Goal: Transaction & Acquisition: Book appointment/travel/reservation

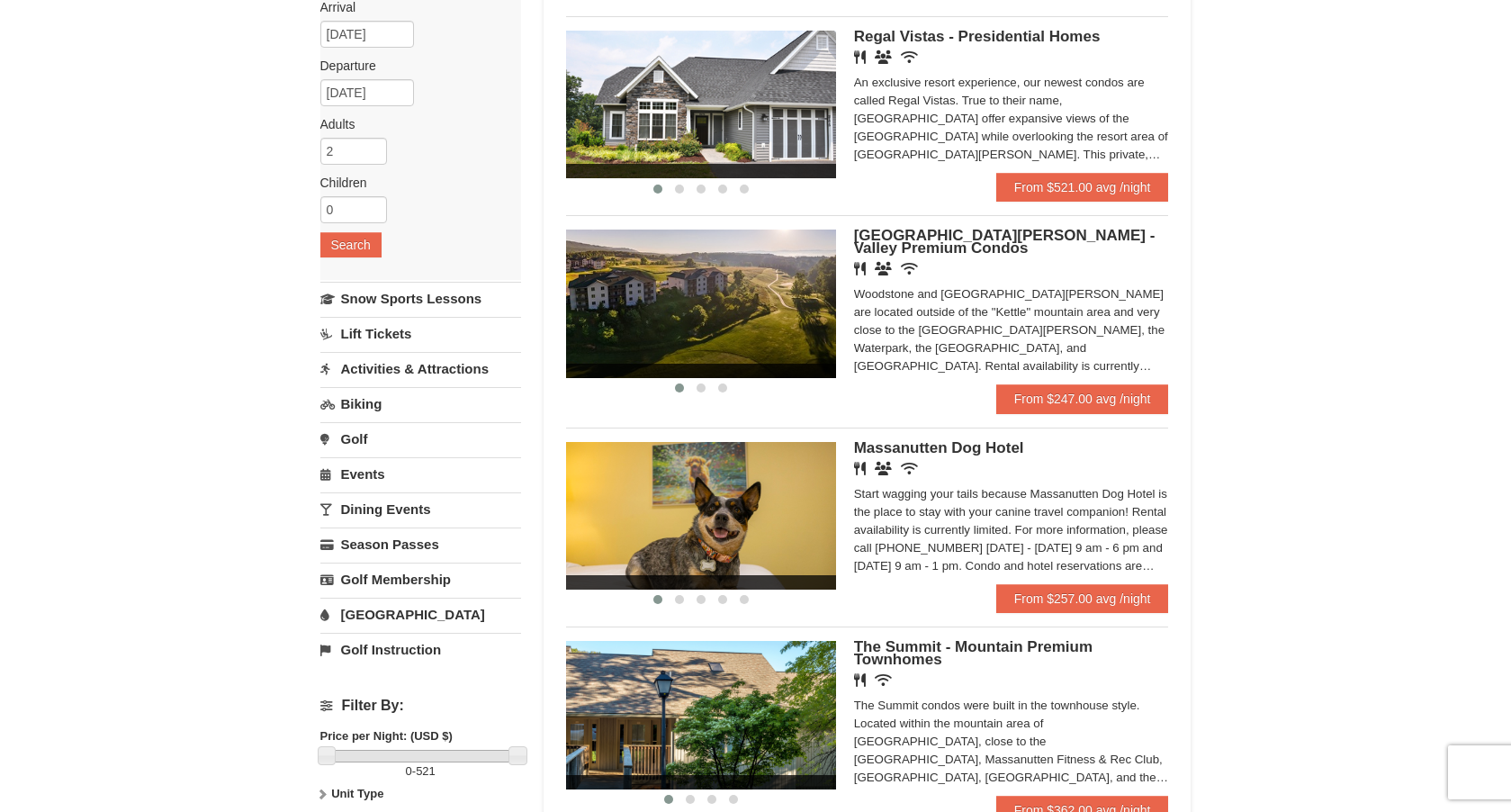
scroll to position [164, 0]
click at [1057, 230] on span "Woodstone Meadows - Valley Premium Condos" at bounding box center [1004, 241] width 302 height 29
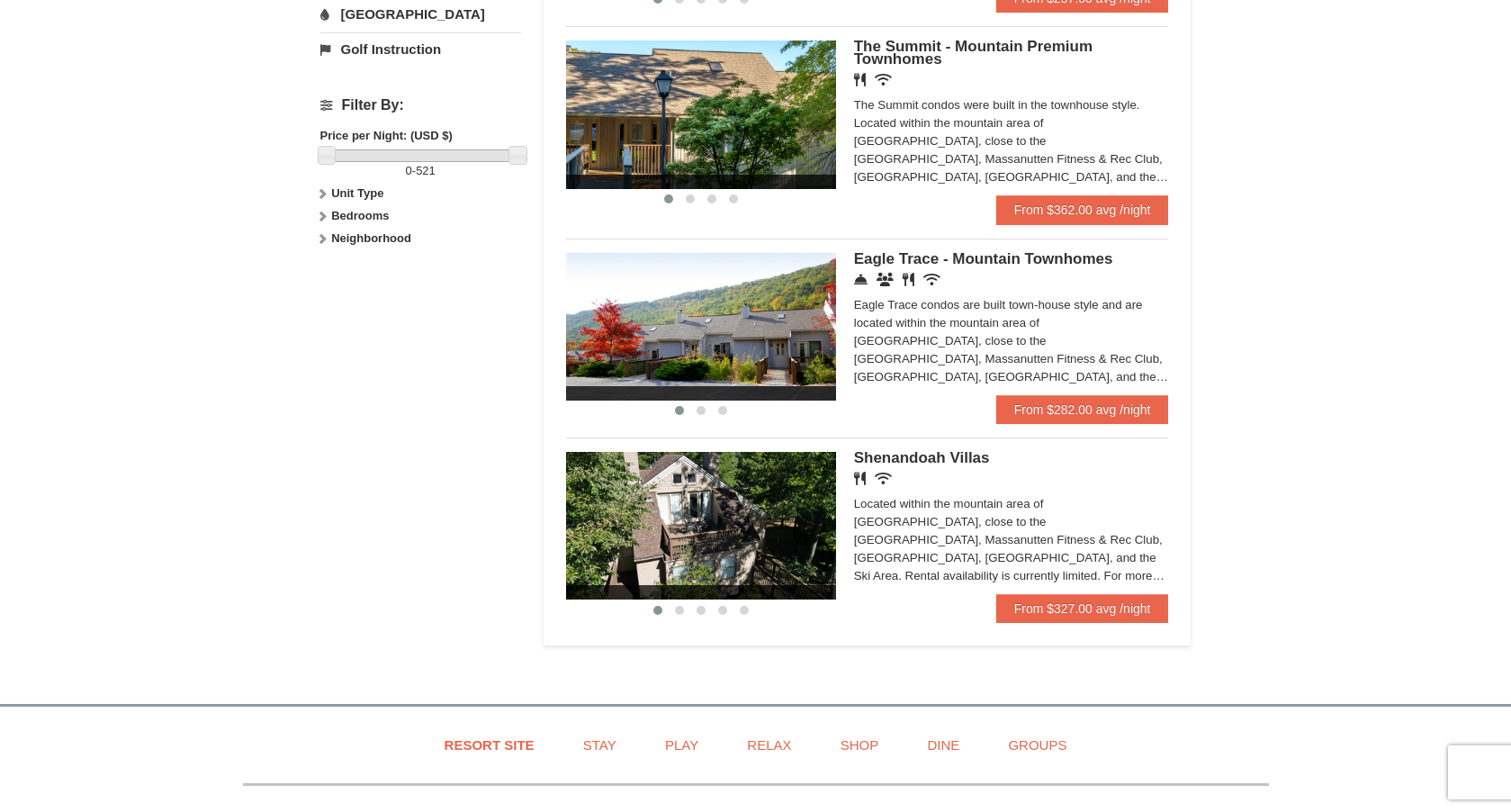
scroll to position [766, 0]
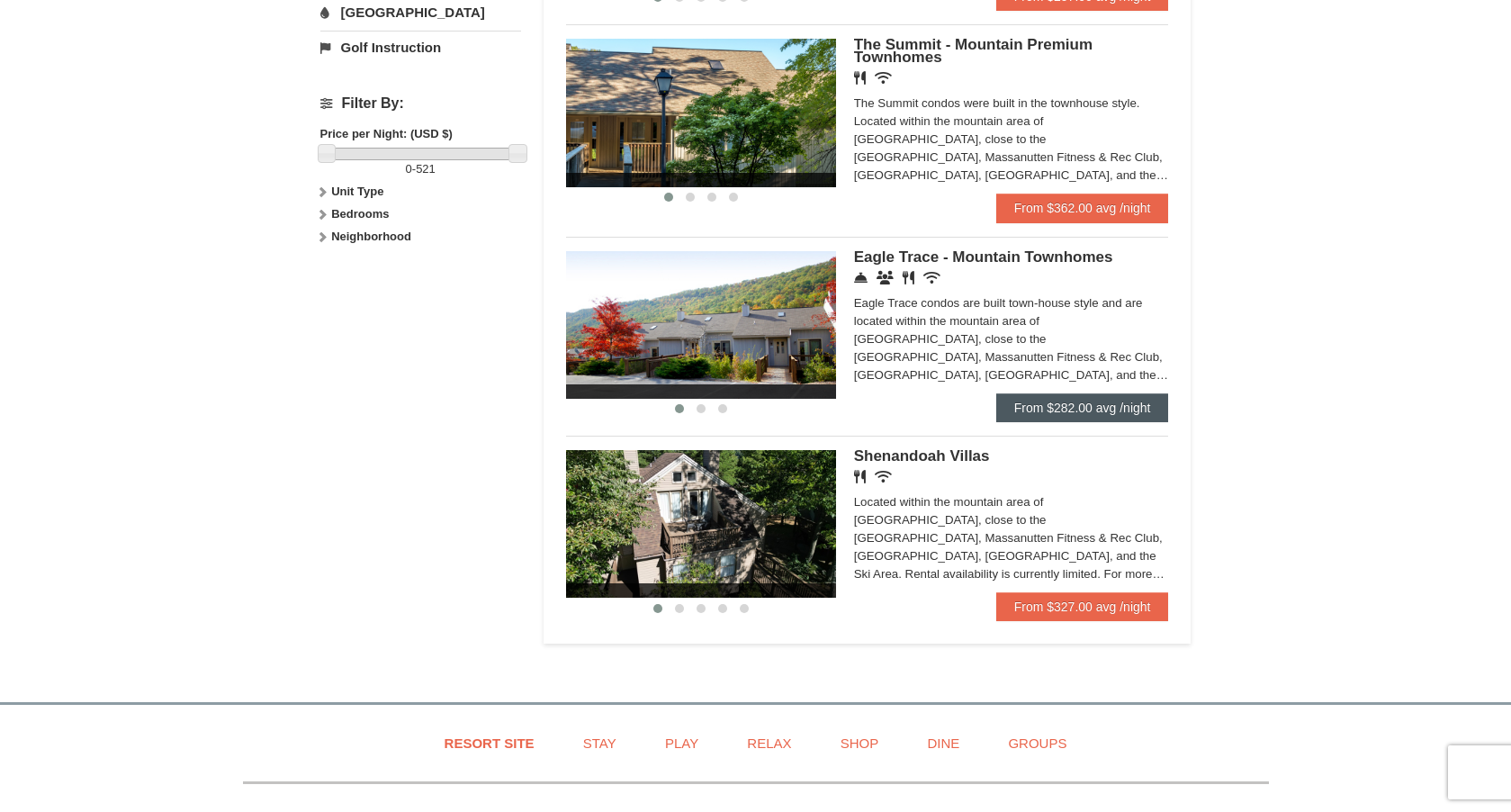
click at [1062, 408] on link "From $282.00 avg /night" at bounding box center [1082, 408] width 173 height 29
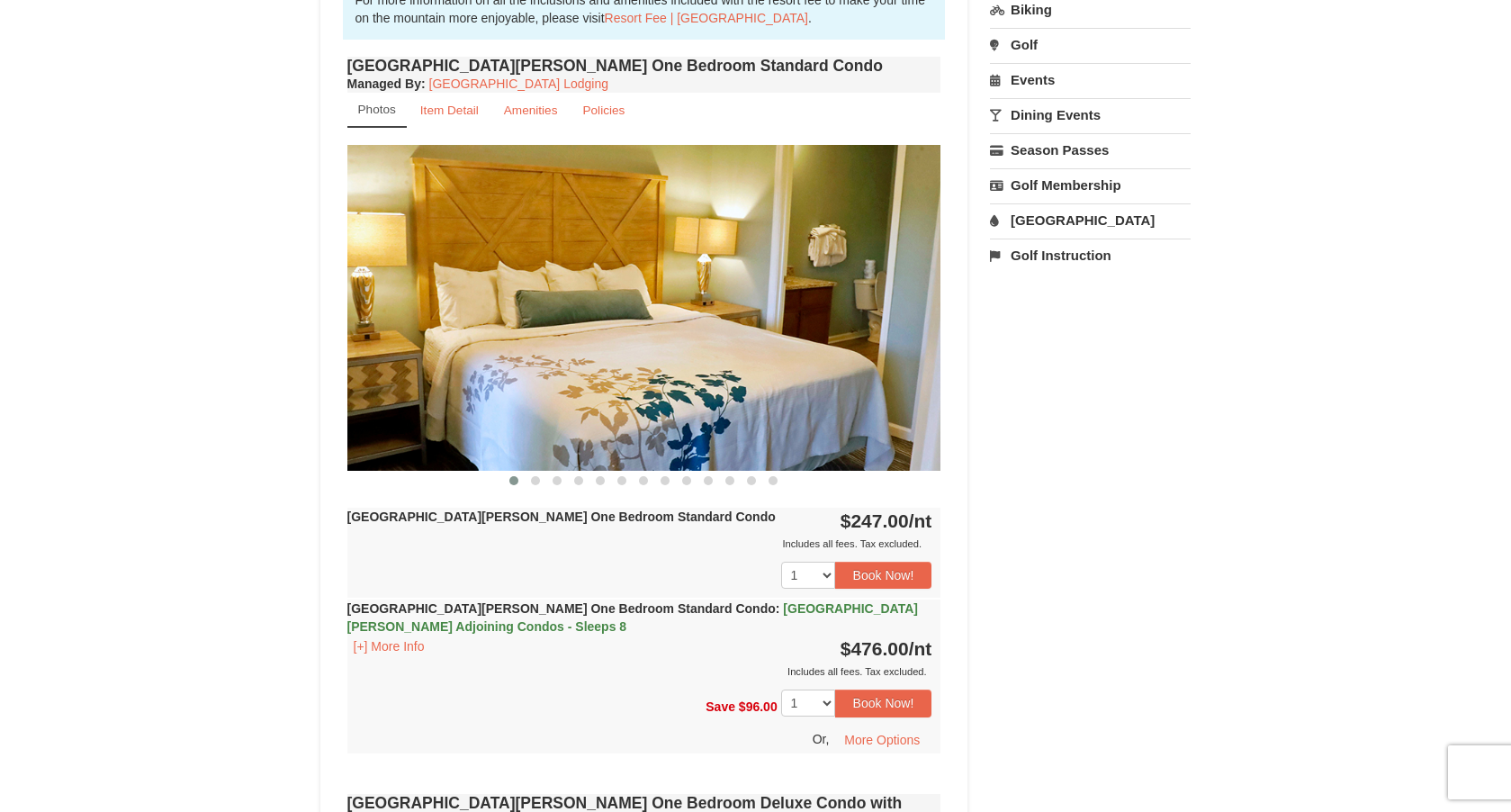
scroll to position [593, 0]
click at [532, 480] on span at bounding box center [535, 479] width 9 height 9
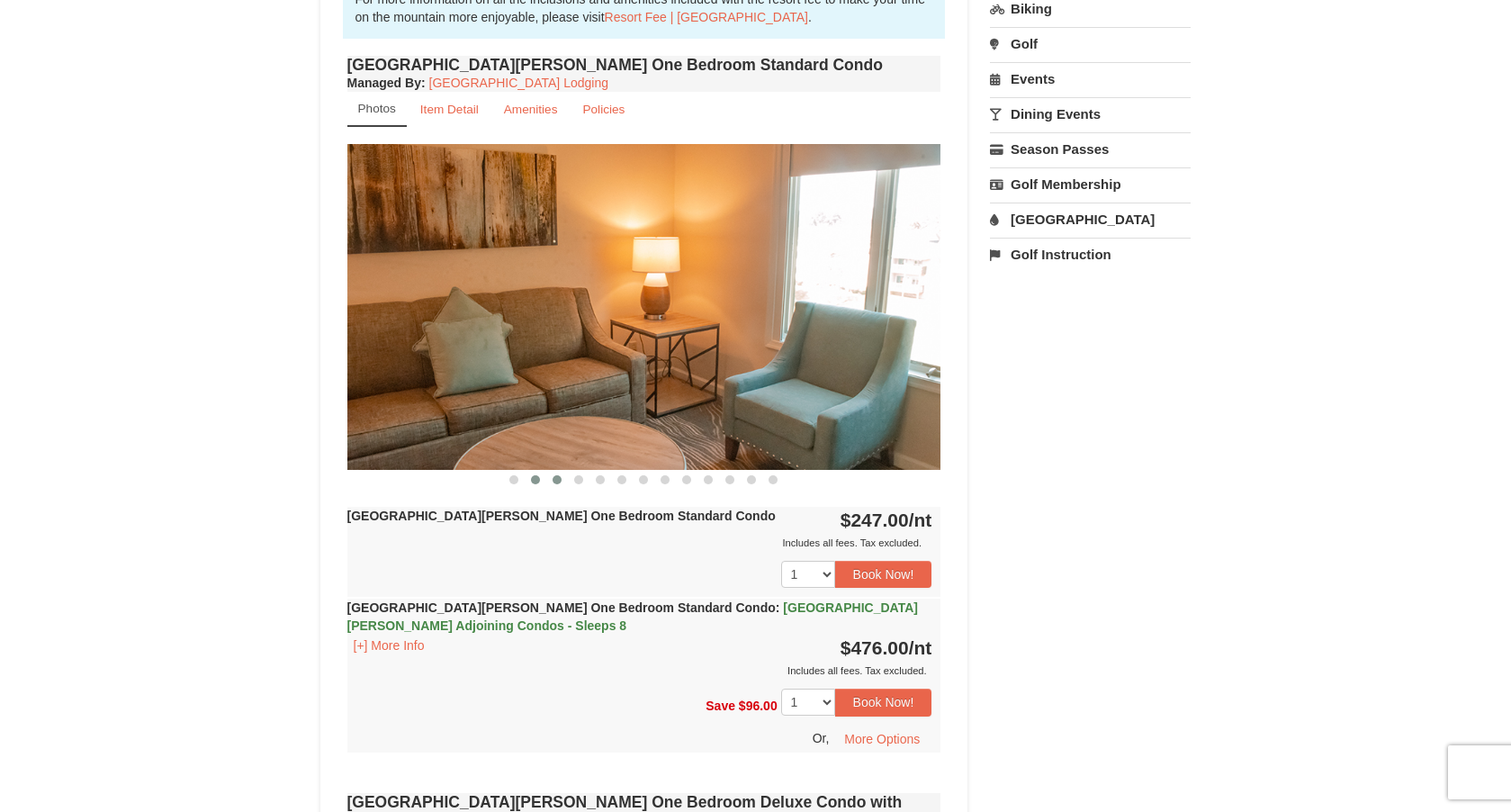
click at [553, 479] on span at bounding box center [556, 479] width 9 height 9
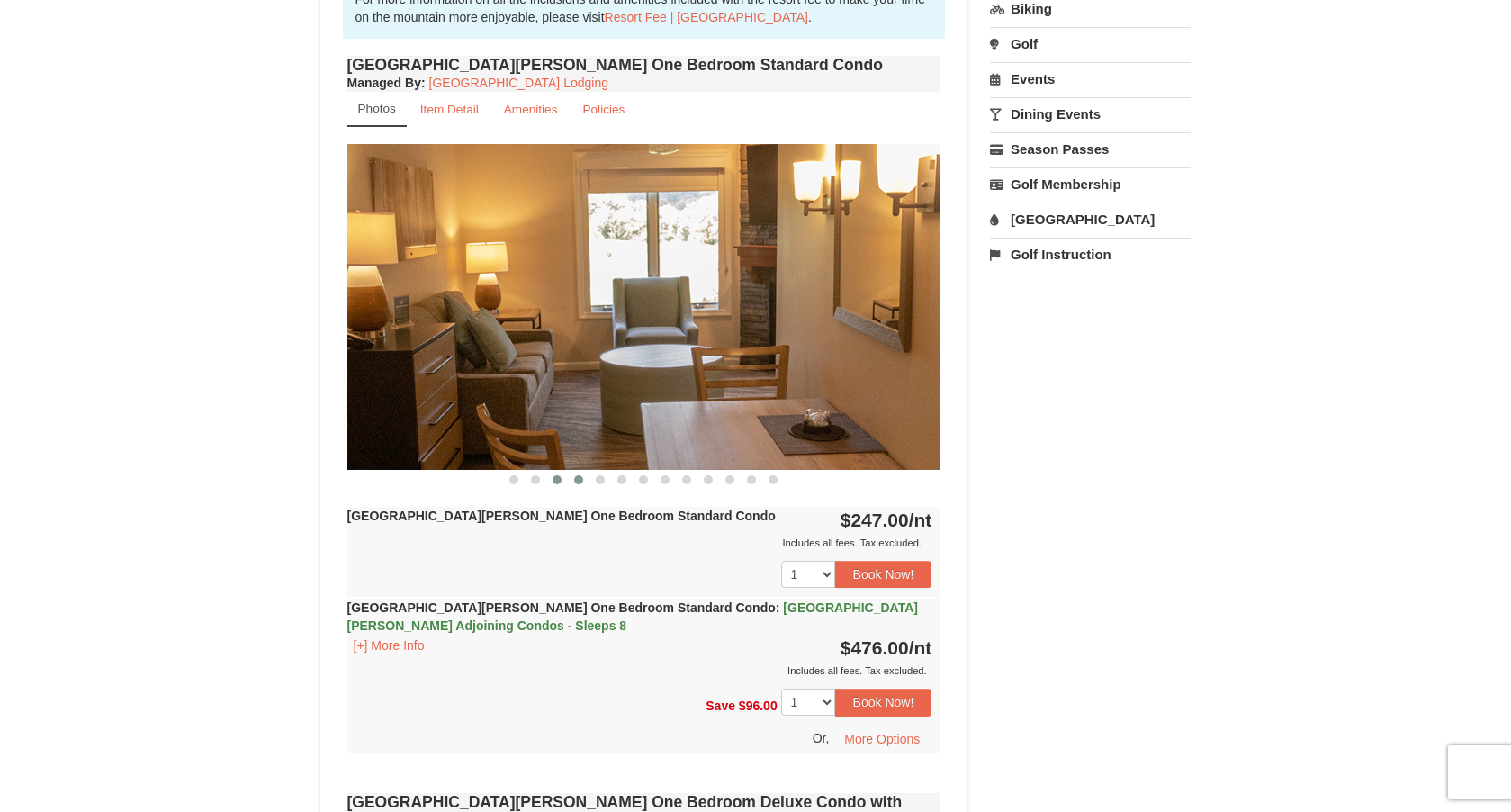
click at [575, 479] on span at bounding box center [578, 479] width 9 height 9
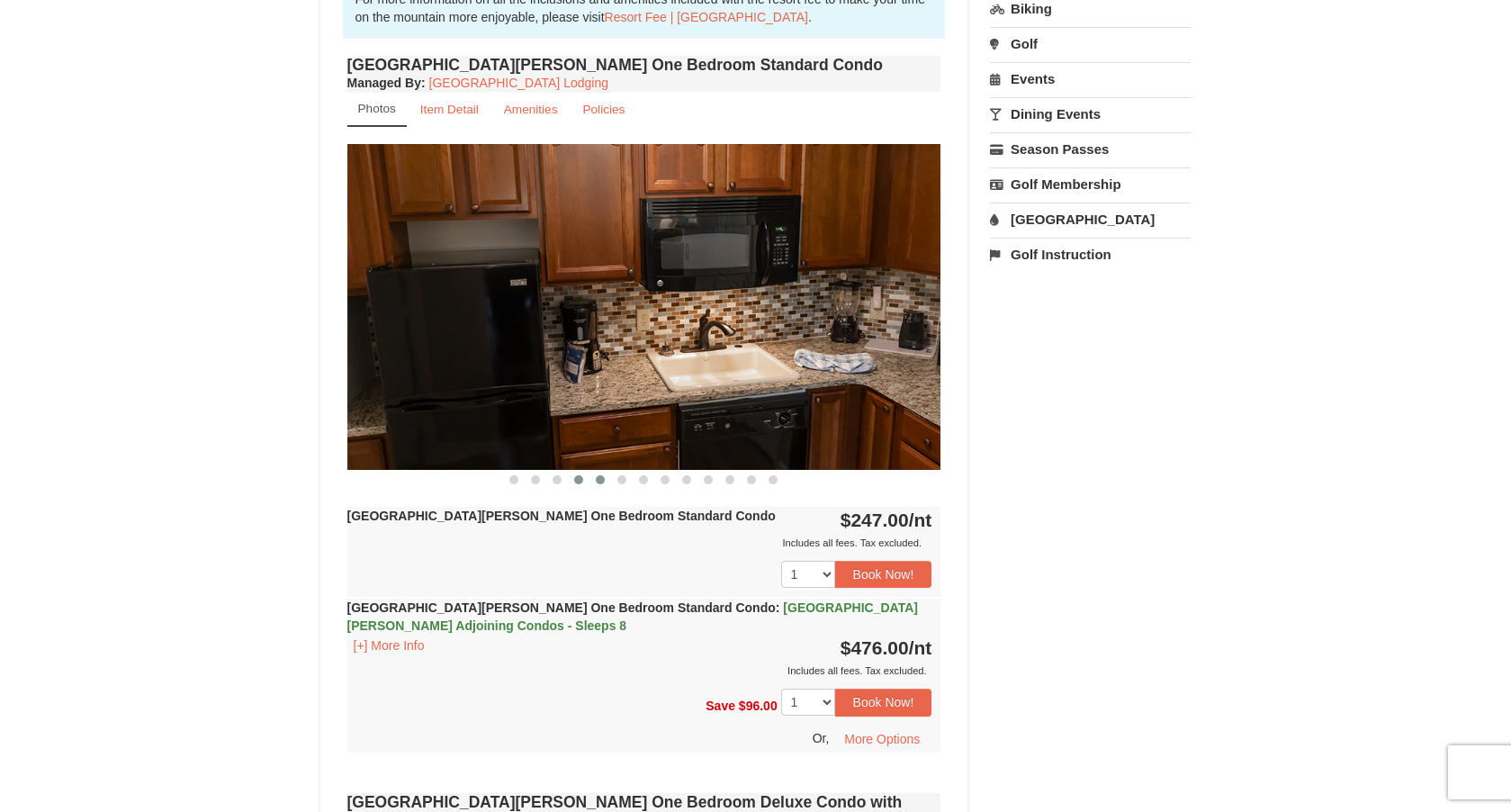
click at [603, 477] on span at bounding box center [599, 479] width 9 height 9
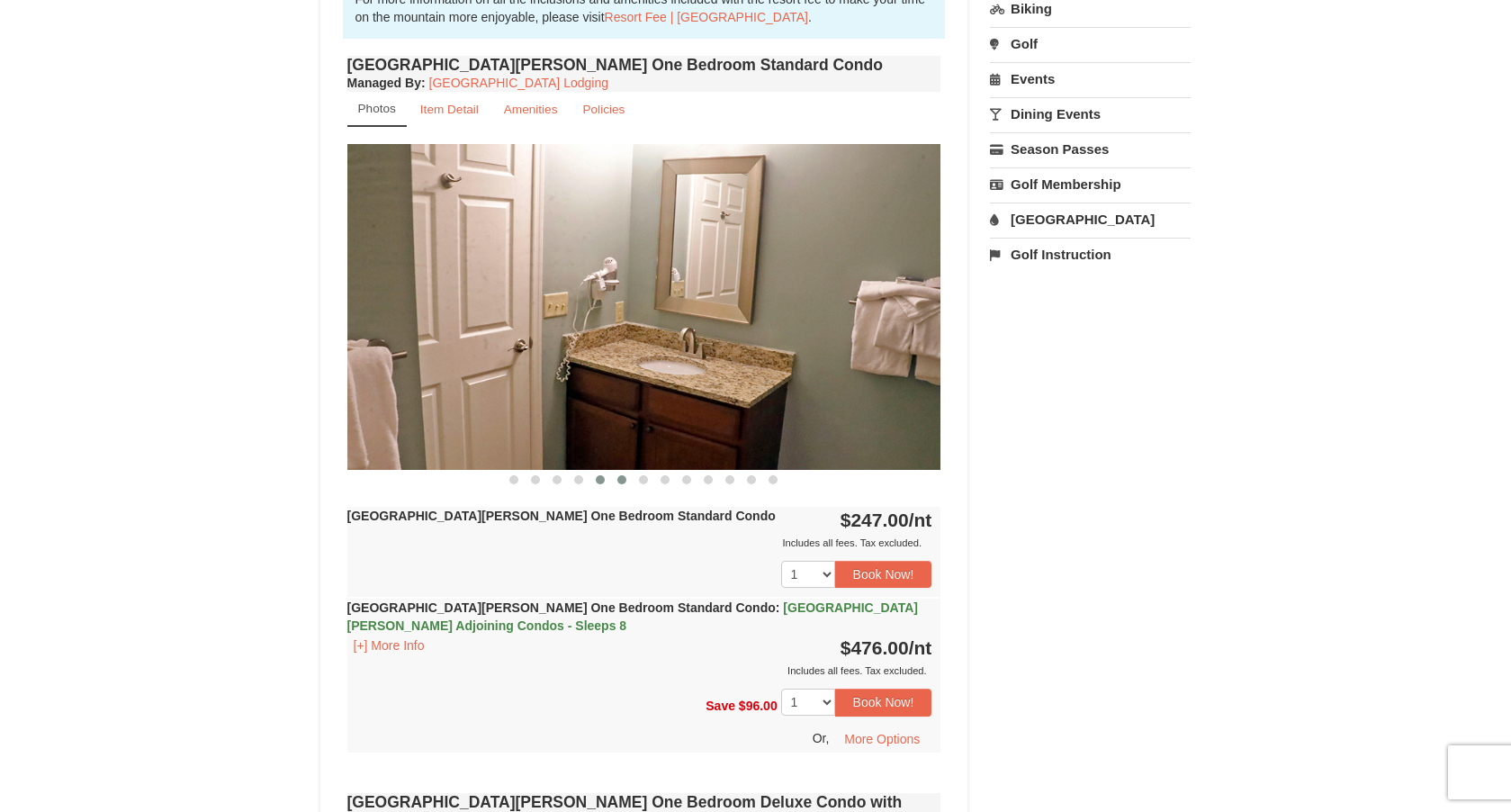
click at [620, 478] on span at bounding box center [622, 479] width 9 height 9
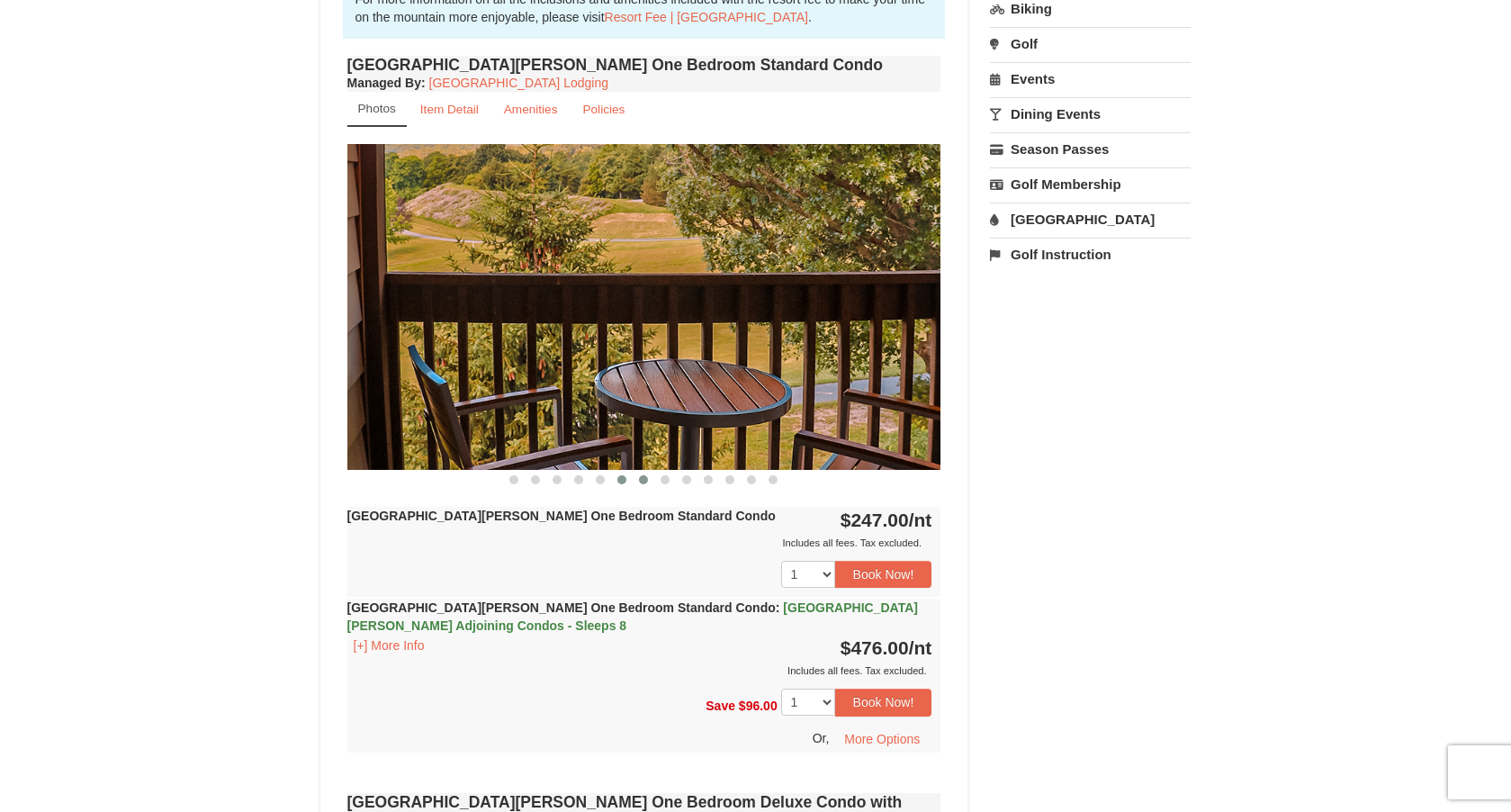
click at [645, 479] on span at bounding box center [643, 479] width 9 height 9
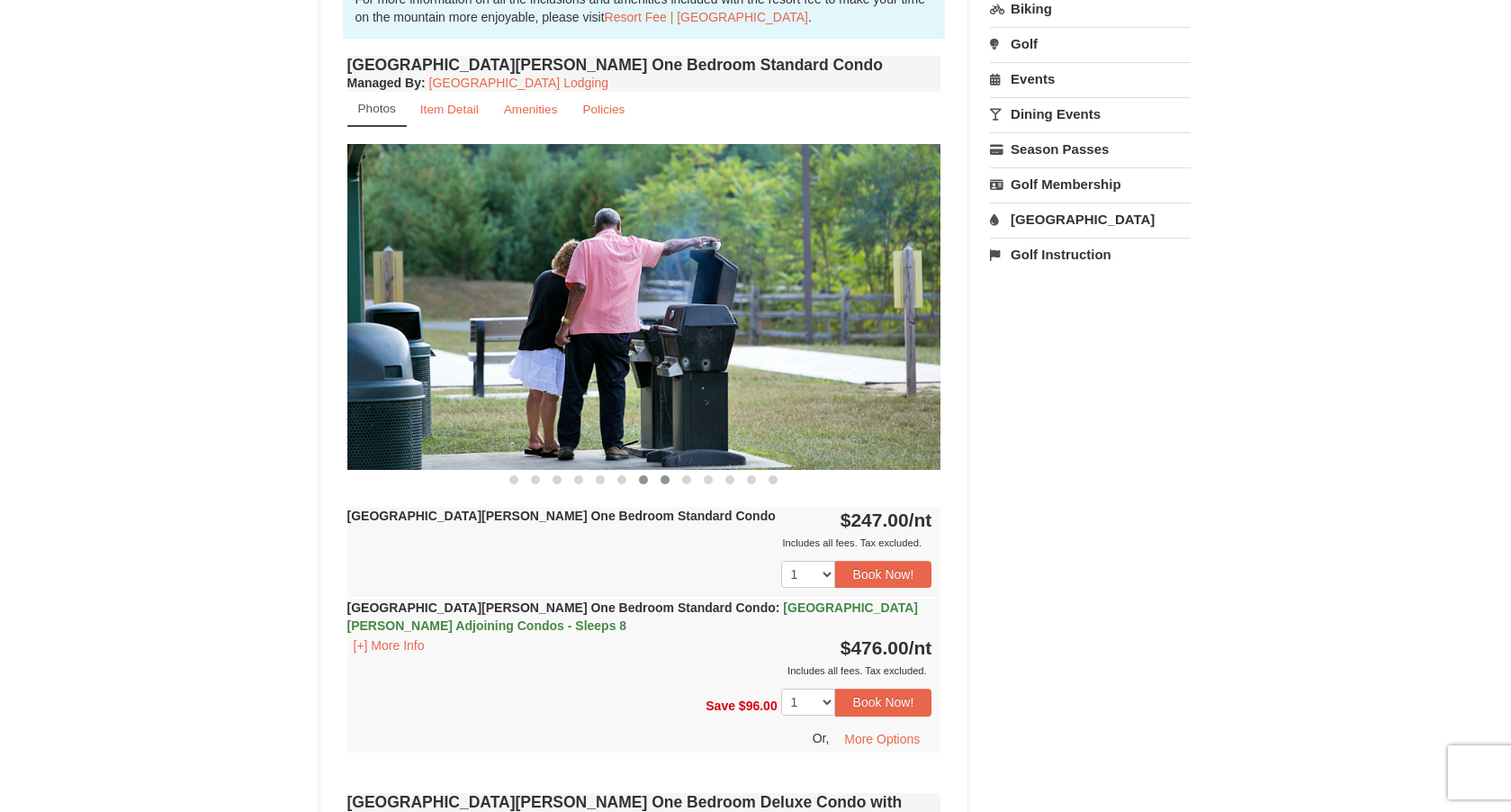
click at [665, 476] on span at bounding box center [665, 479] width 9 height 9
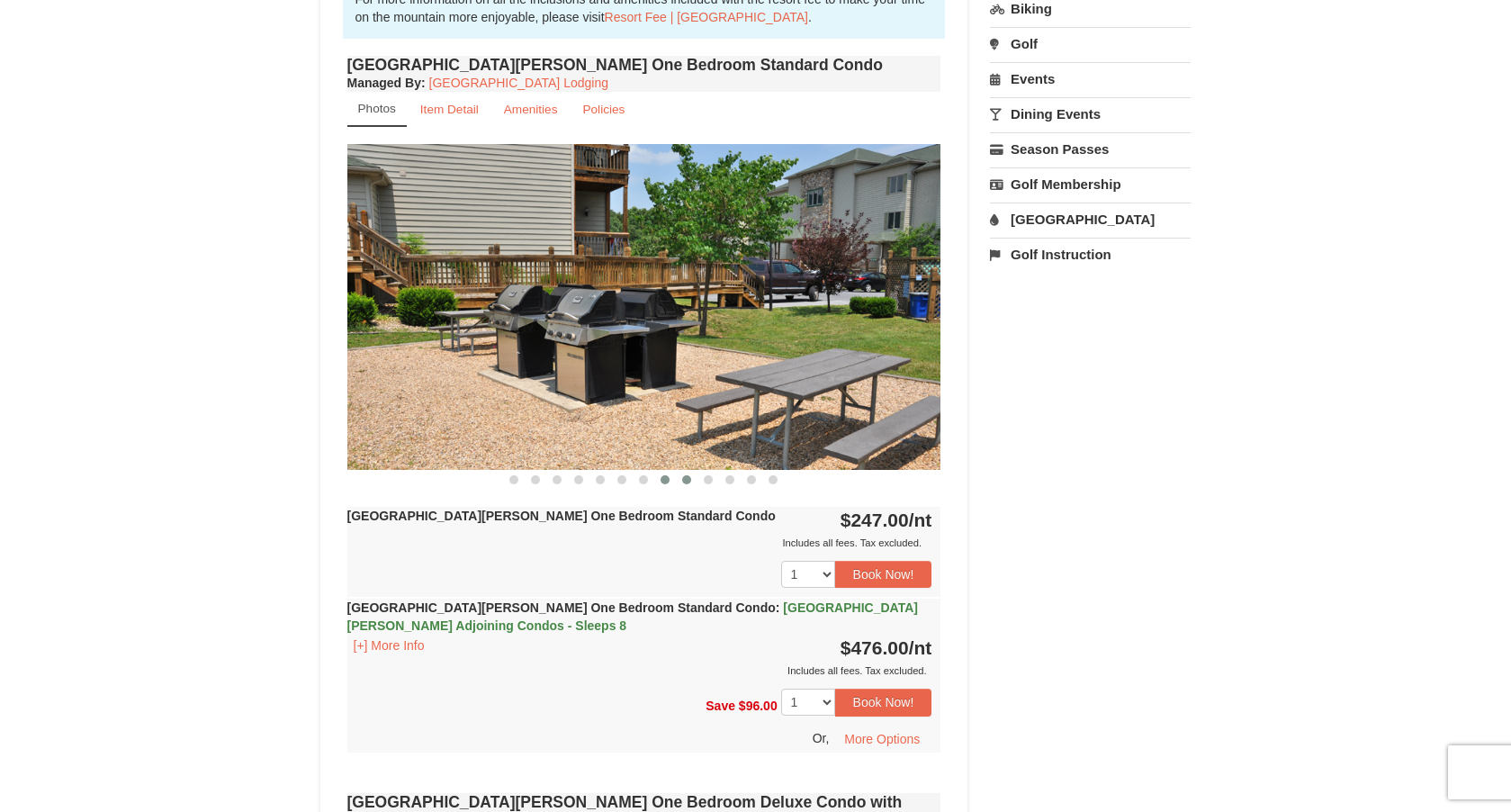
click at [690, 479] on span at bounding box center [686, 479] width 9 height 9
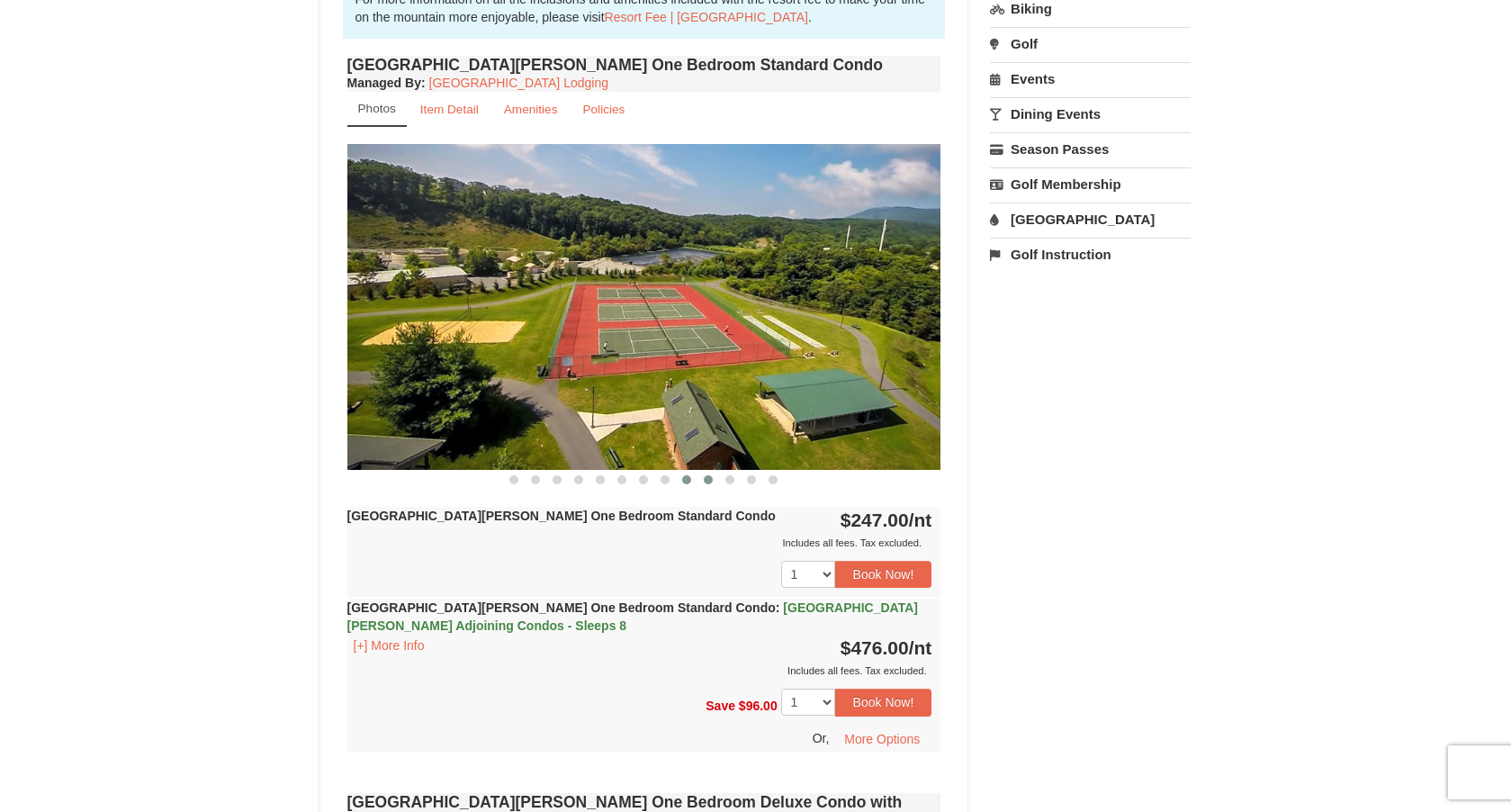
click at [715, 477] on button at bounding box center [709, 479] width 21 height 18
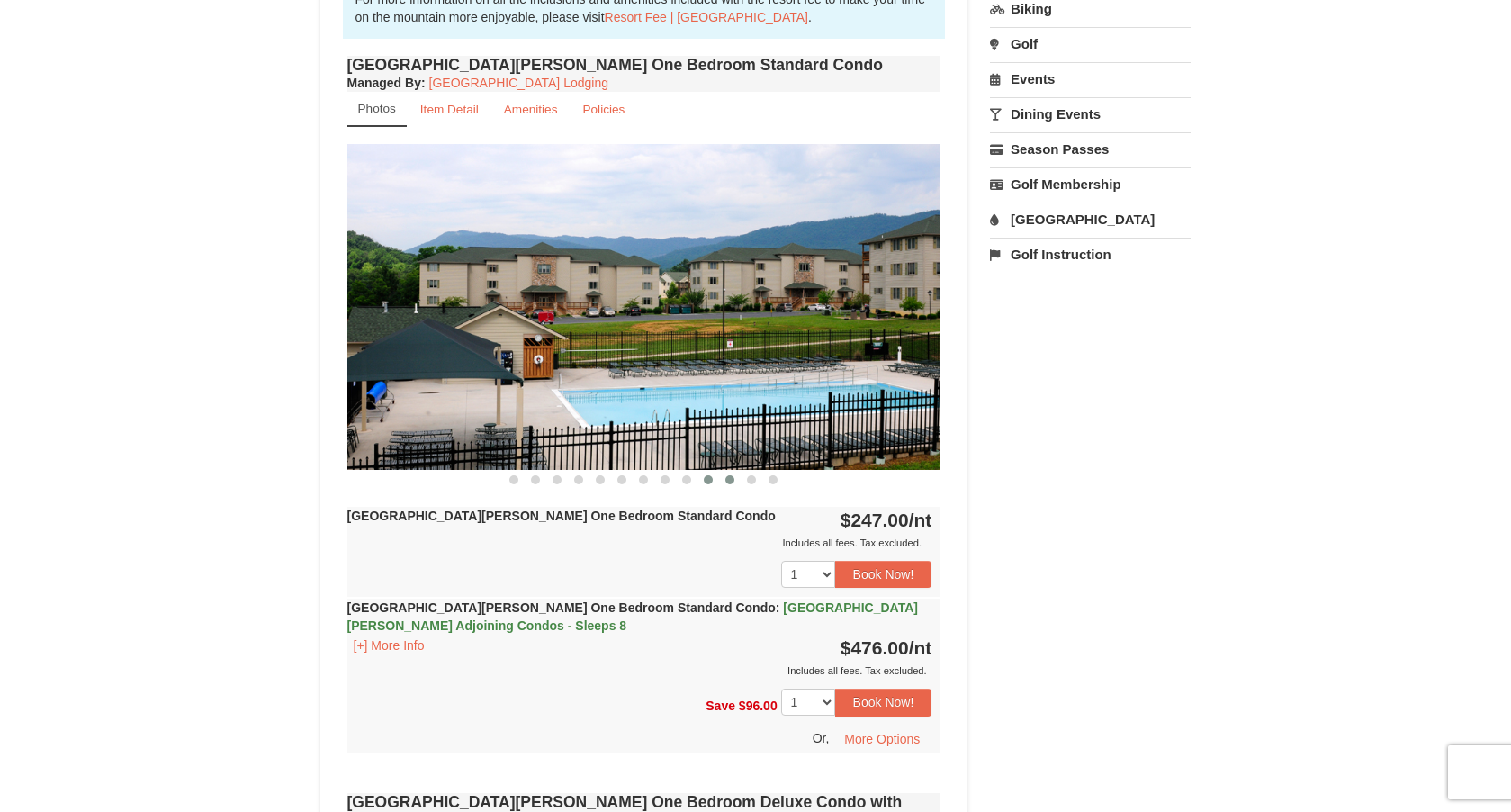
click at [735, 477] on button at bounding box center [730, 479] width 21 height 18
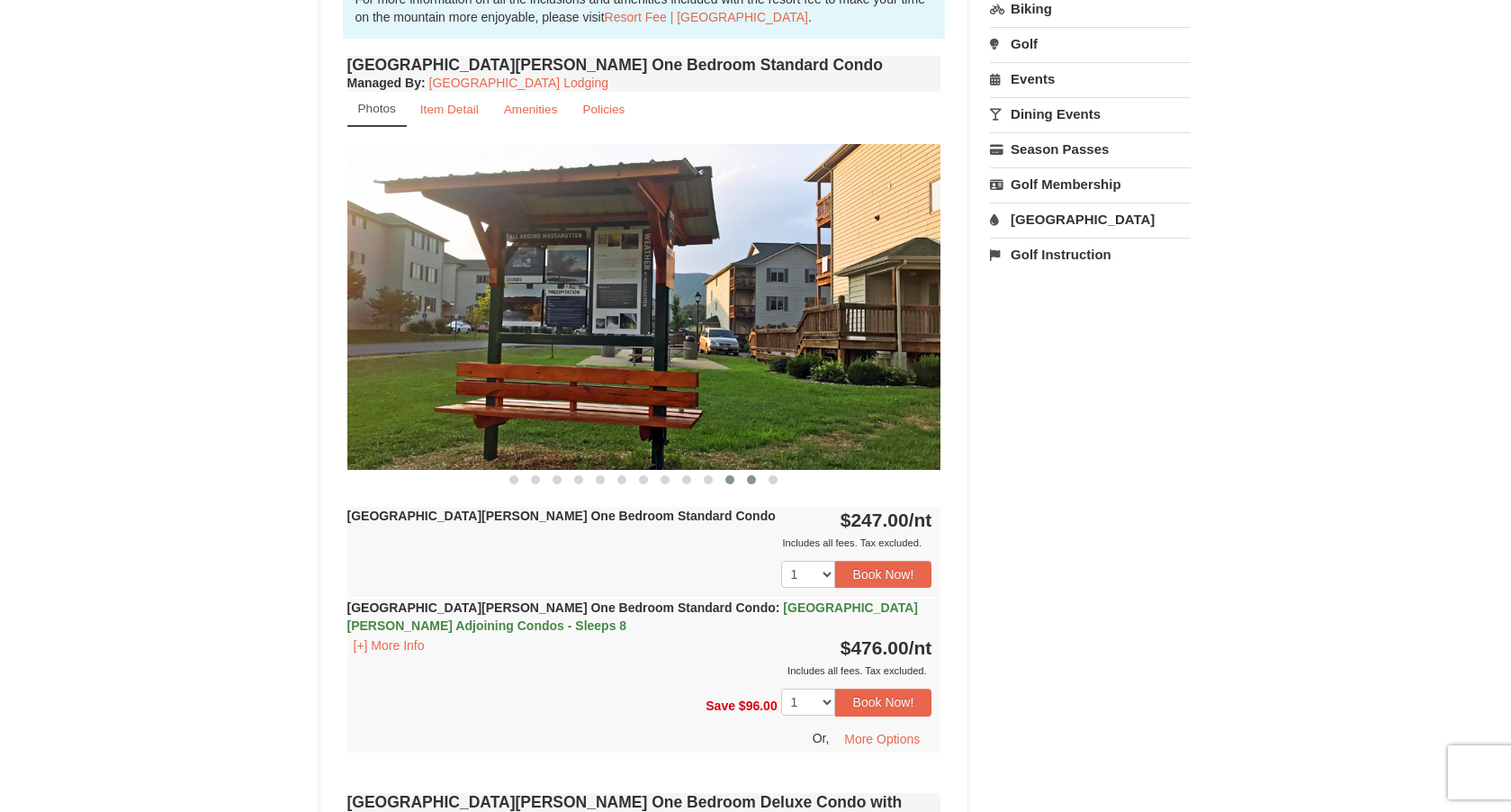
click at [756, 474] on button at bounding box center [752, 479] width 21 height 18
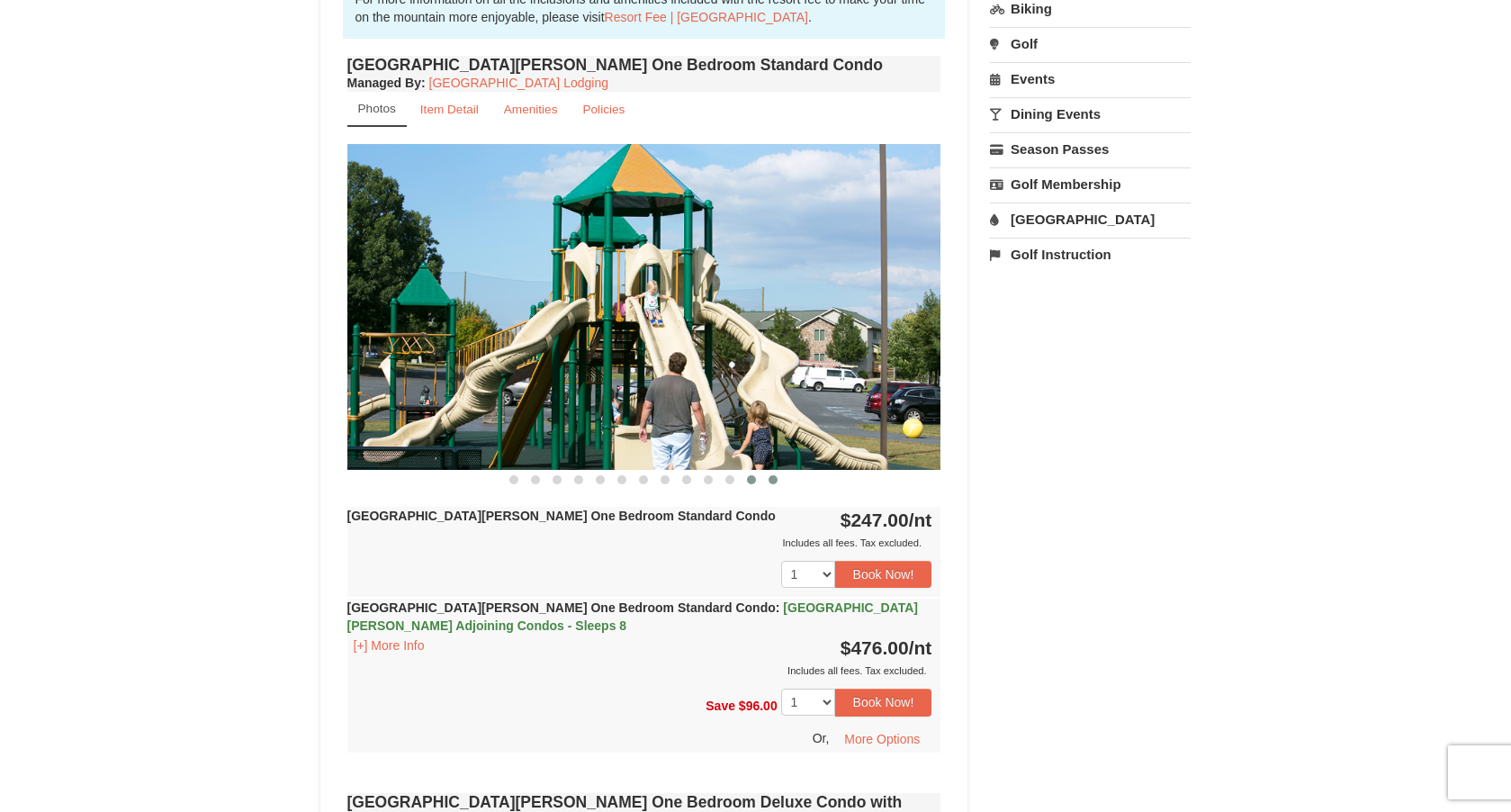
click at [772, 479] on span at bounding box center [772, 479] width 9 height 9
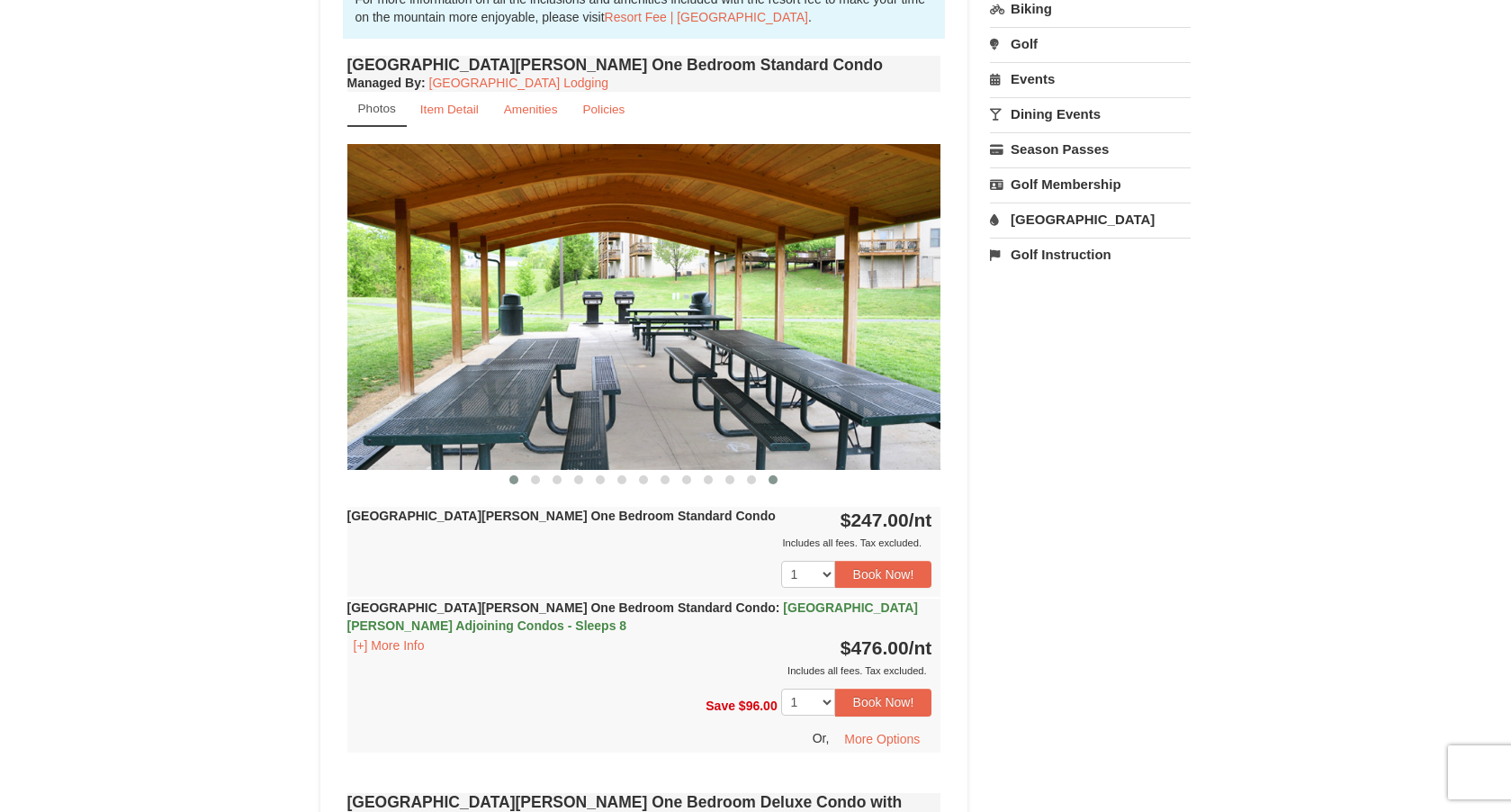
click at [516, 479] on span at bounding box center [513, 479] width 9 height 9
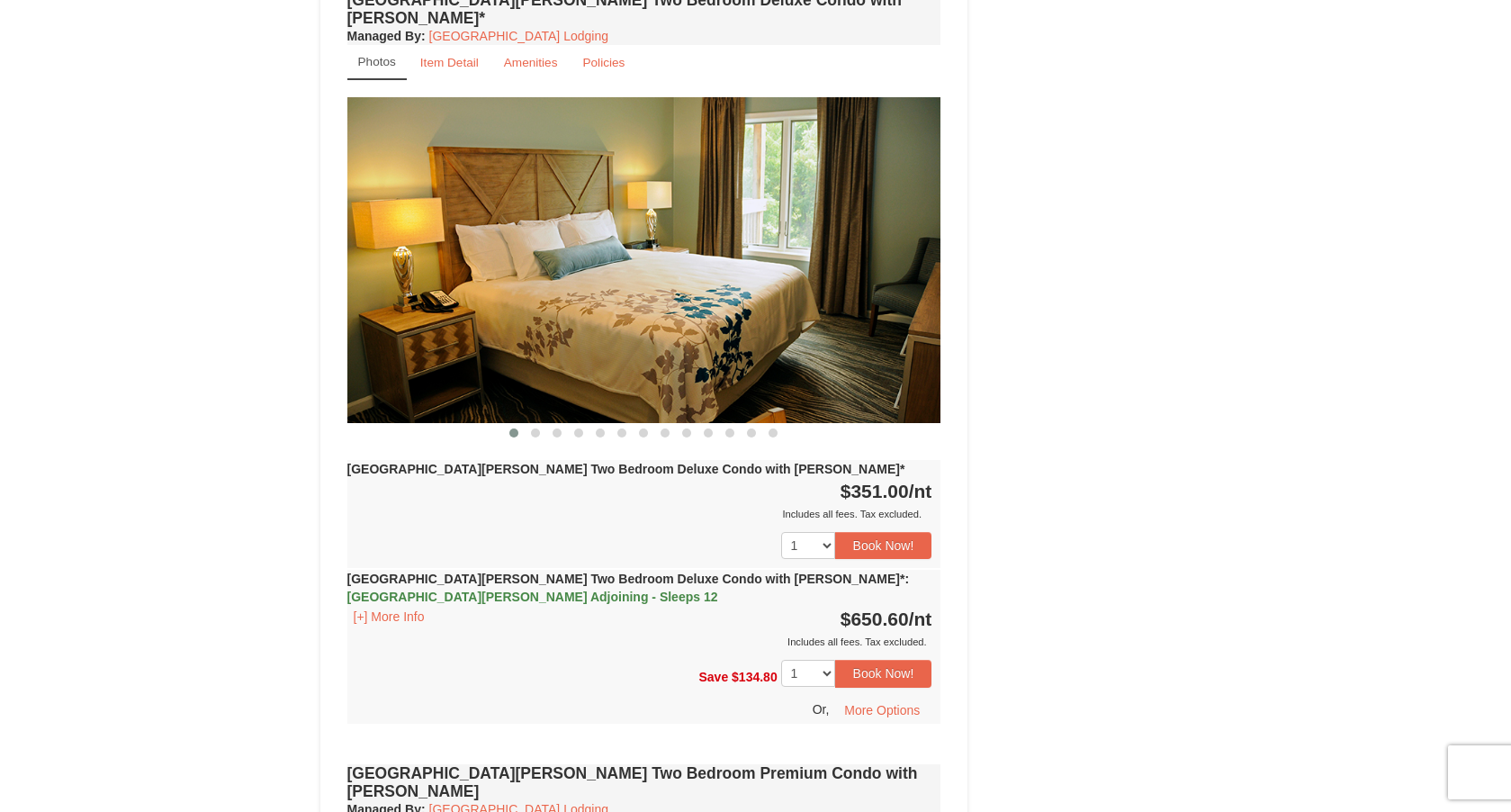
scroll to position [2943, 0]
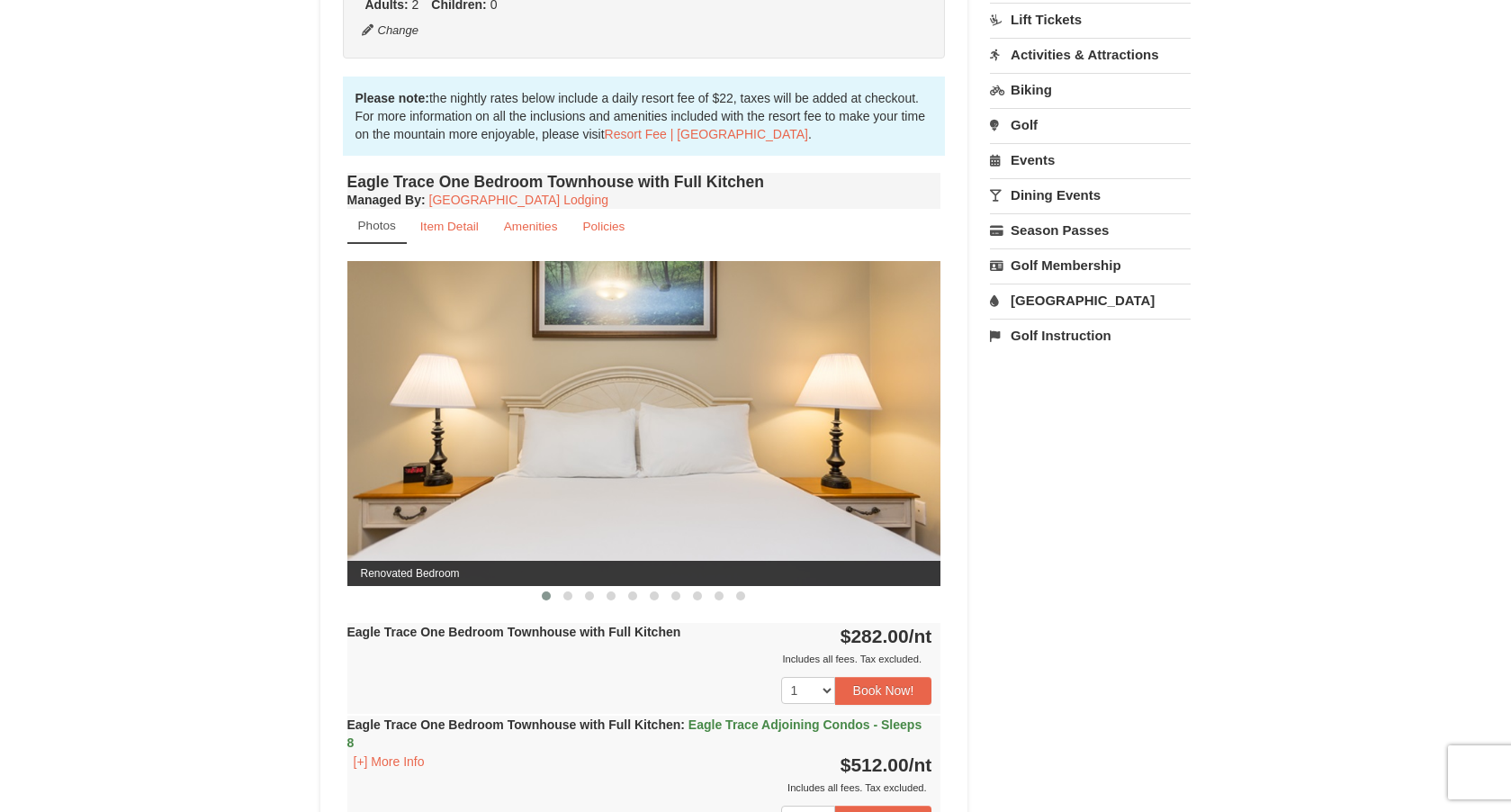
scroll to position [526, 0]
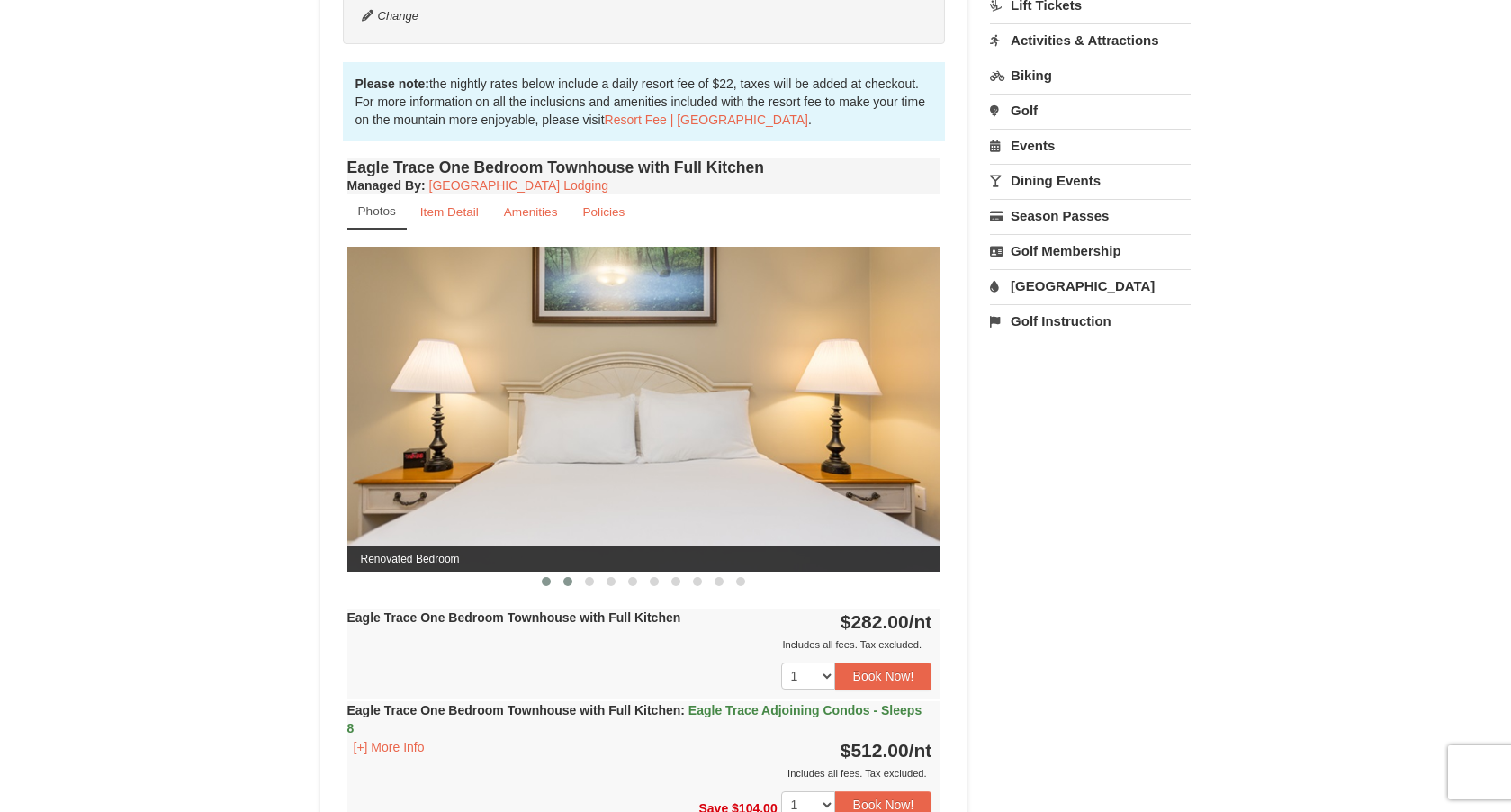
click at [571, 583] on span at bounding box center [567, 581] width 9 height 9
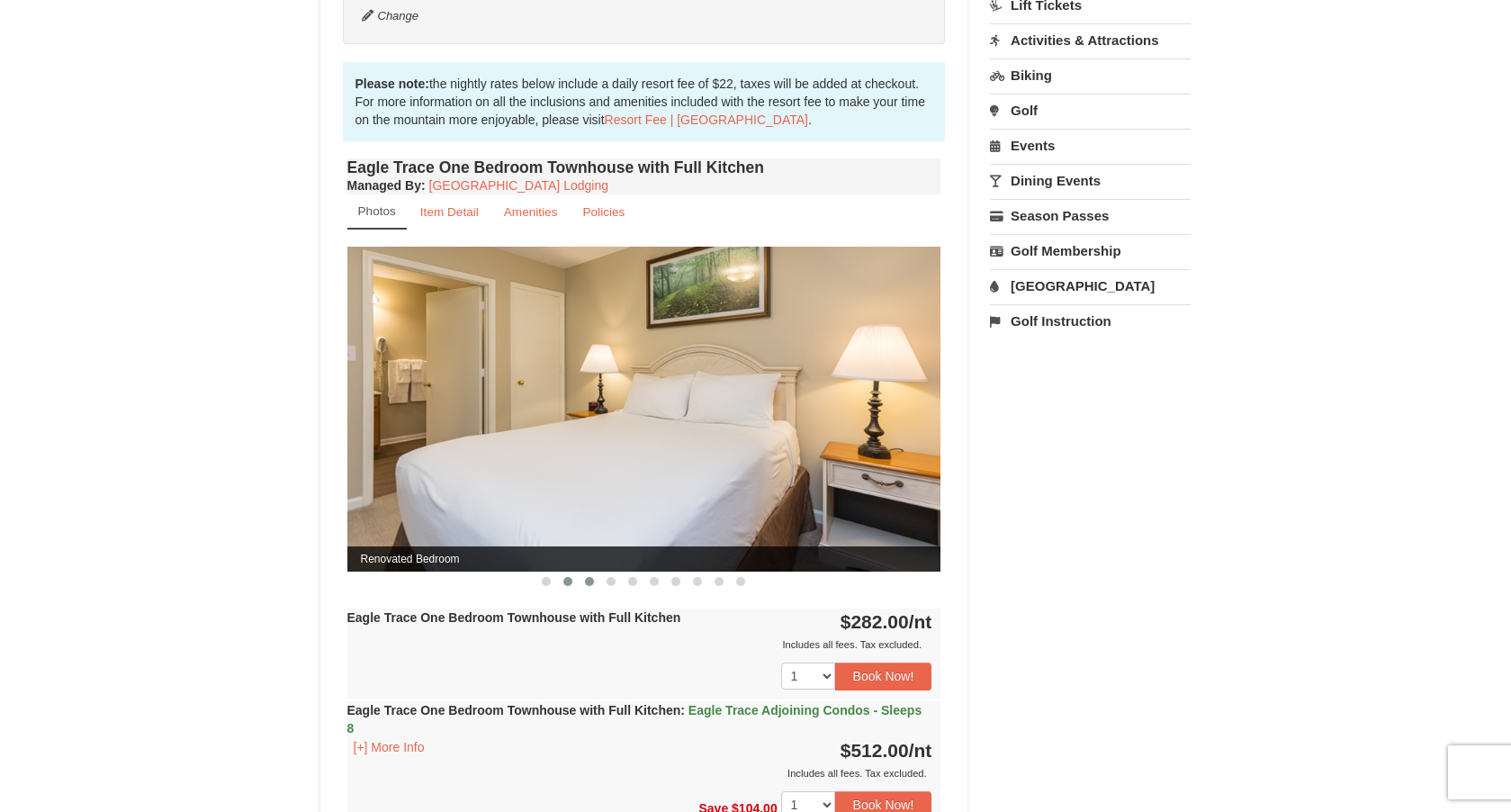
click at [590, 584] on span at bounding box center [589, 581] width 9 height 9
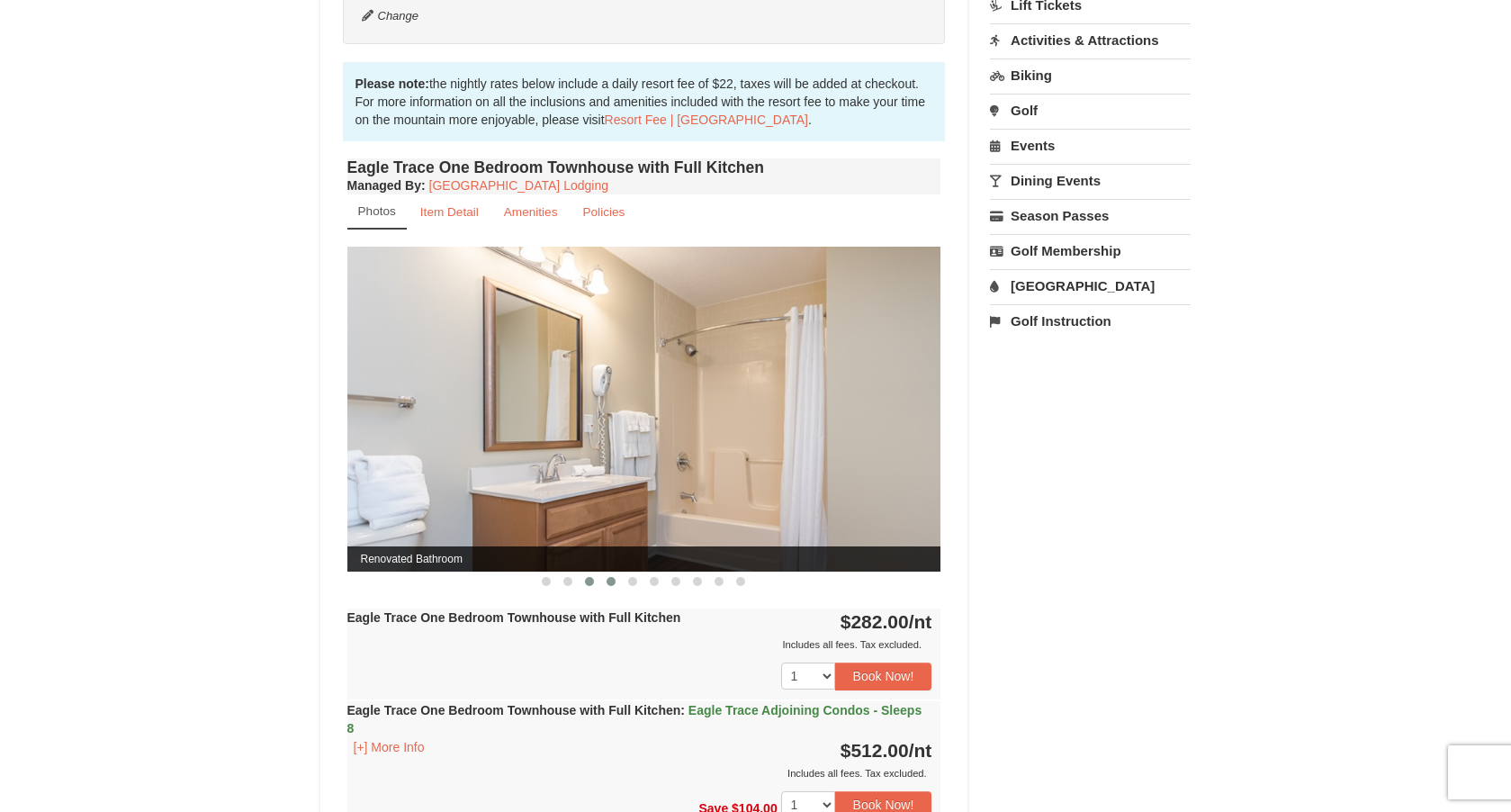
click at [607, 585] on button at bounding box center [611, 581] width 21 height 18
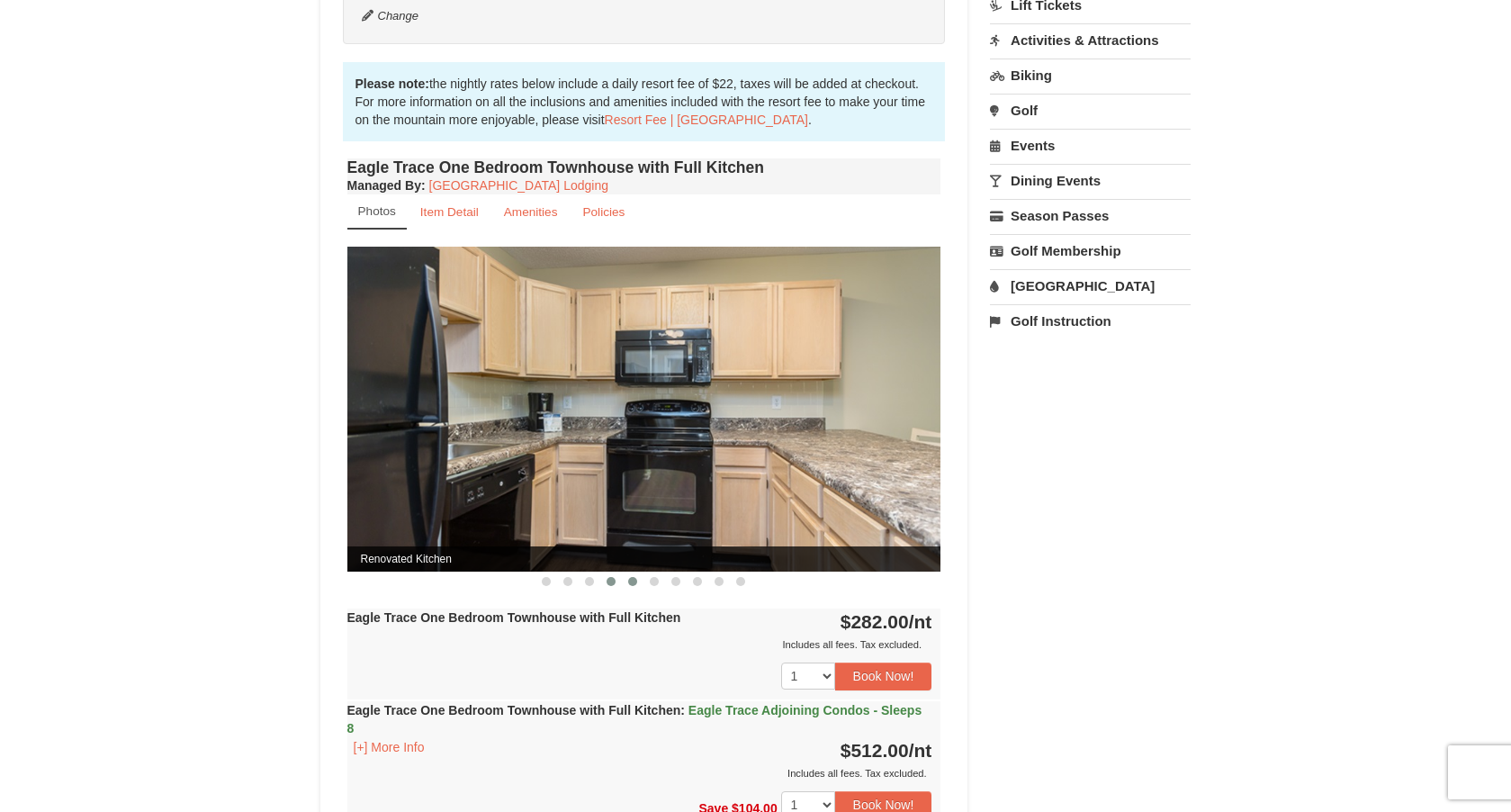
click at [632, 584] on span at bounding box center [633, 581] width 9 height 9
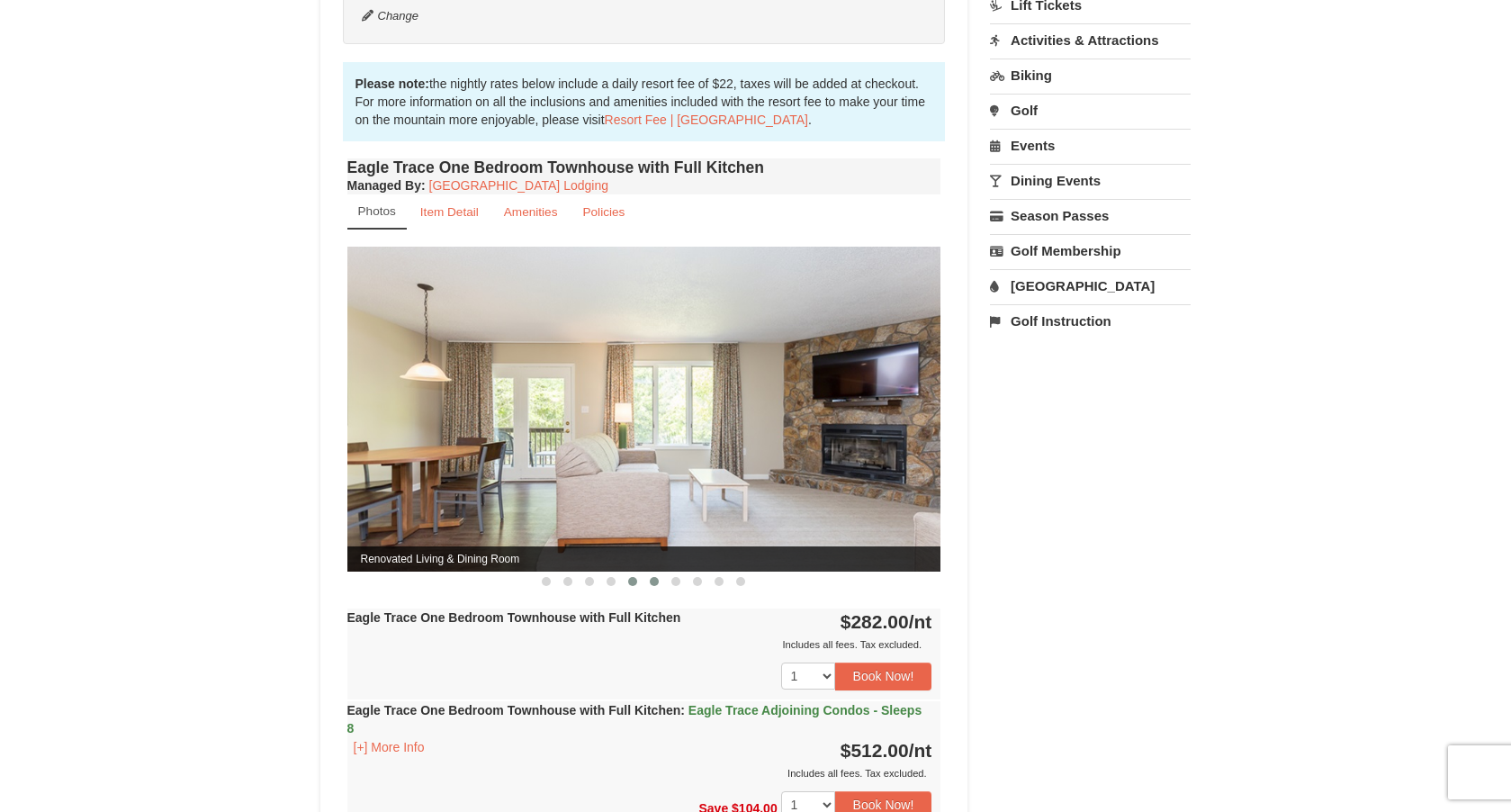
click at [655, 580] on span at bounding box center [654, 581] width 9 height 9
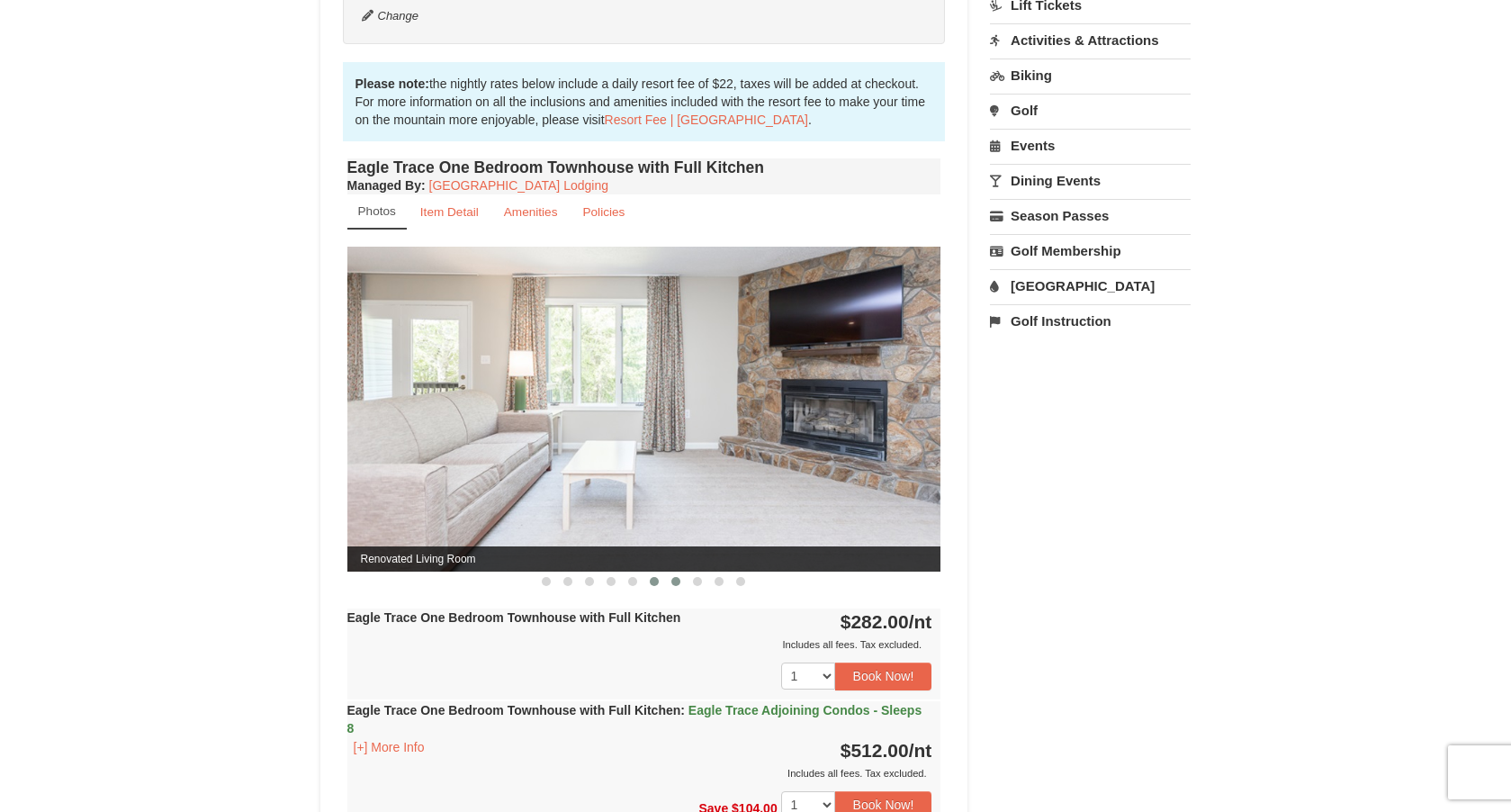
click at [681, 584] on button at bounding box center [675, 581] width 21 height 18
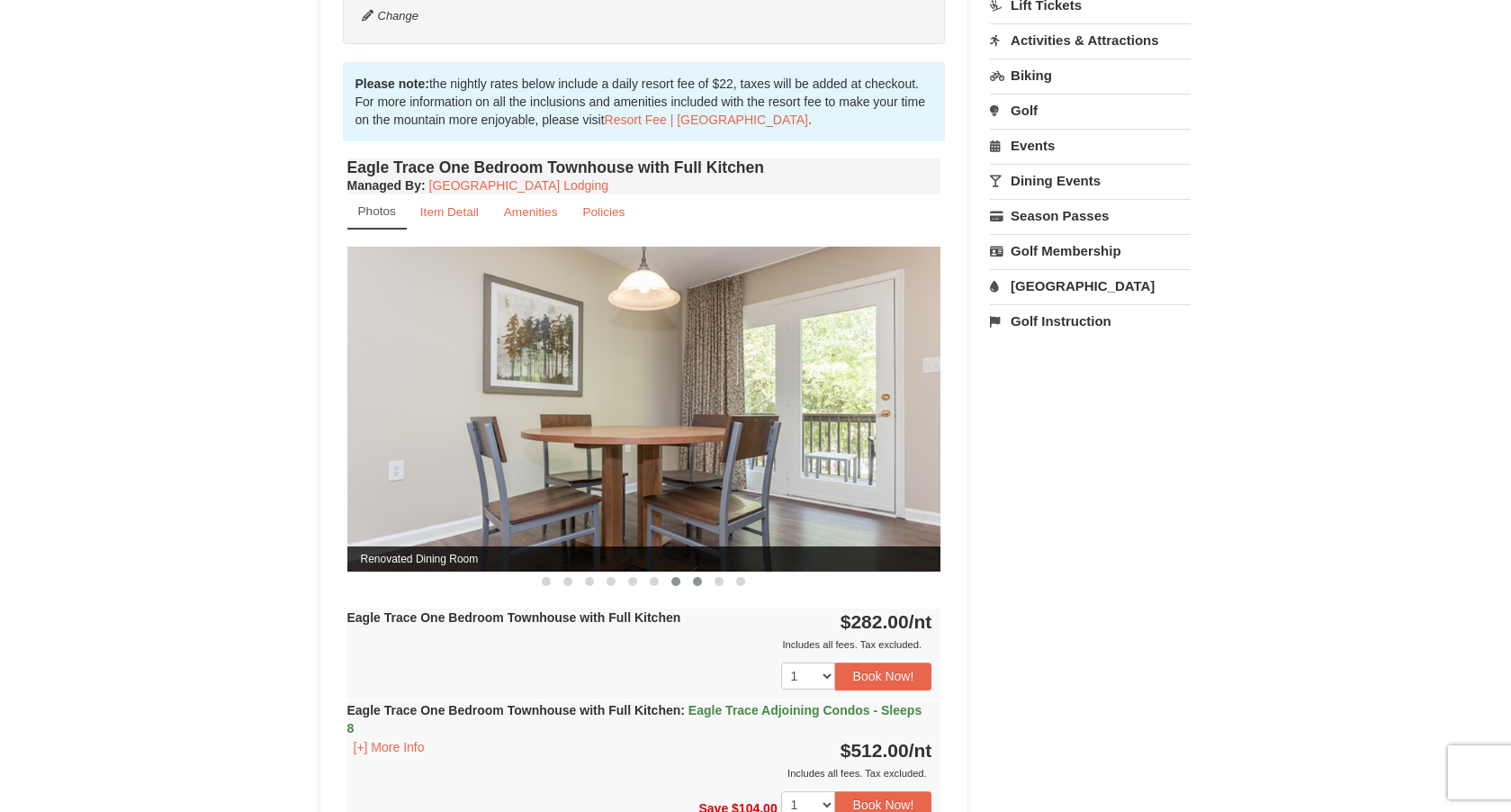
click at [700, 584] on span at bounding box center [697, 581] width 9 height 9
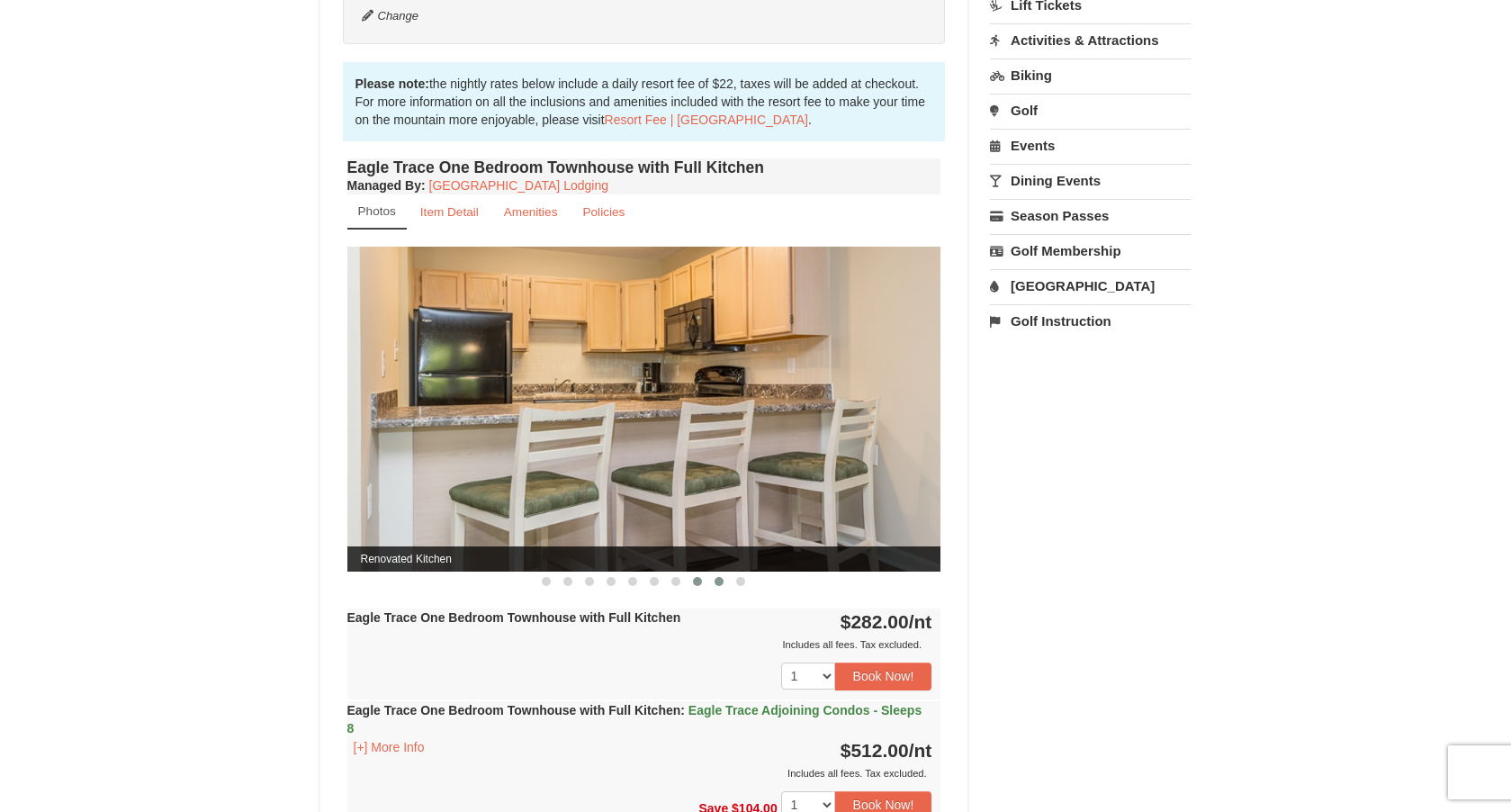
click at [718, 582] on span at bounding box center [718, 581] width 9 height 9
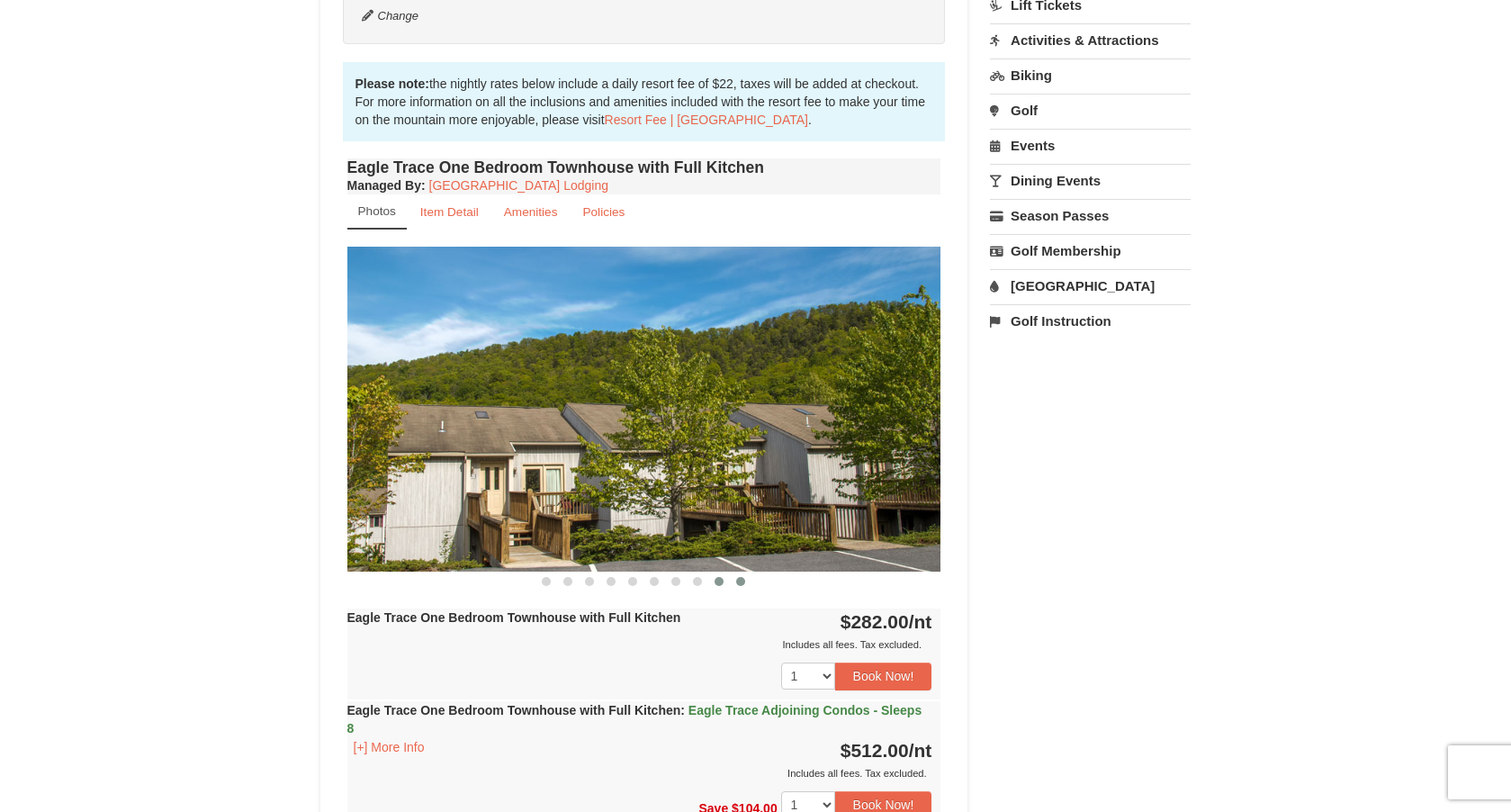
click at [734, 581] on button at bounding box center [741, 581] width 21 height 18
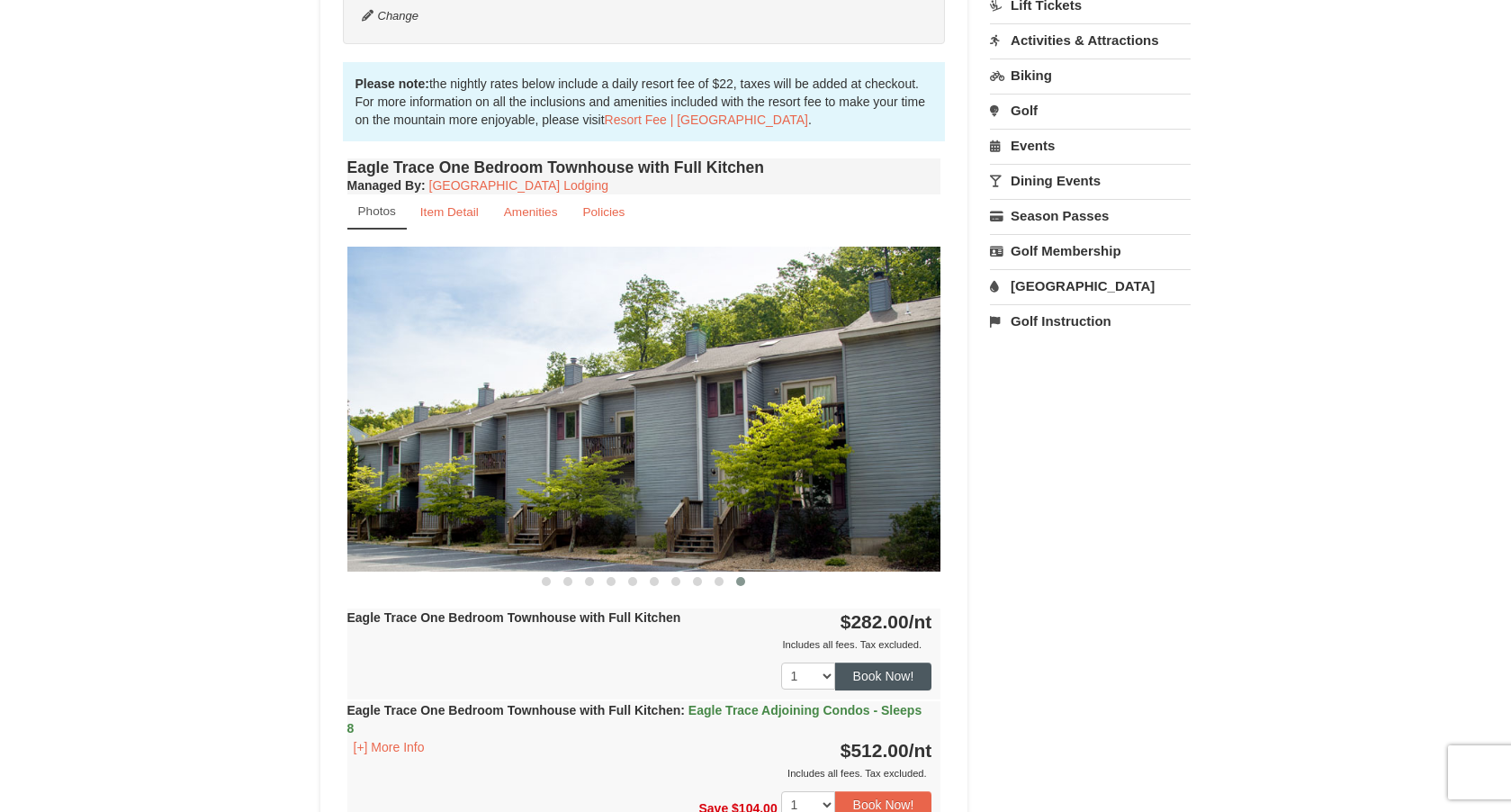
click at [907, 678] on button "Book Now!" at bounding box center [884, 676] width 98 height 27
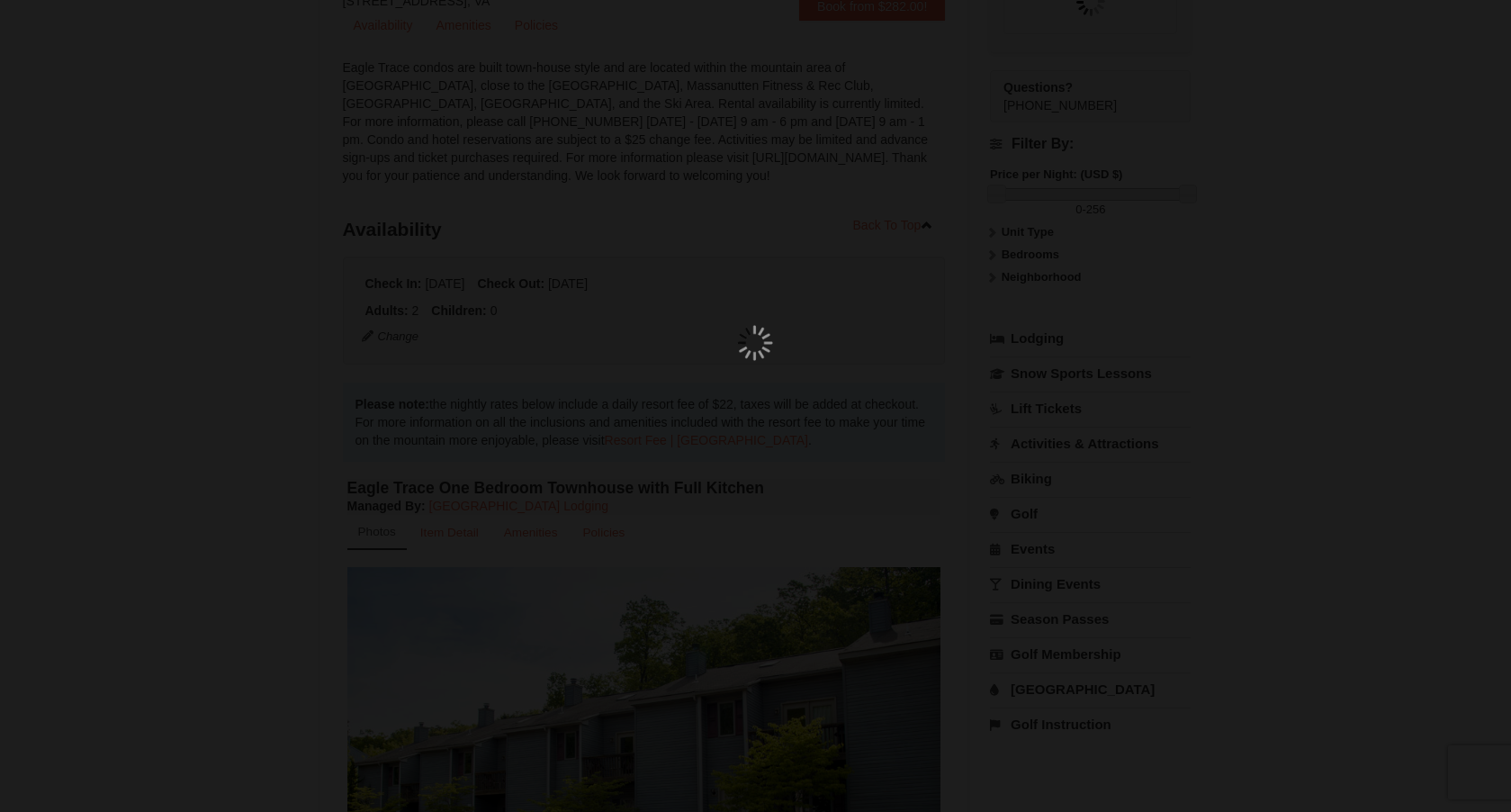
scroll to position [176, 0]
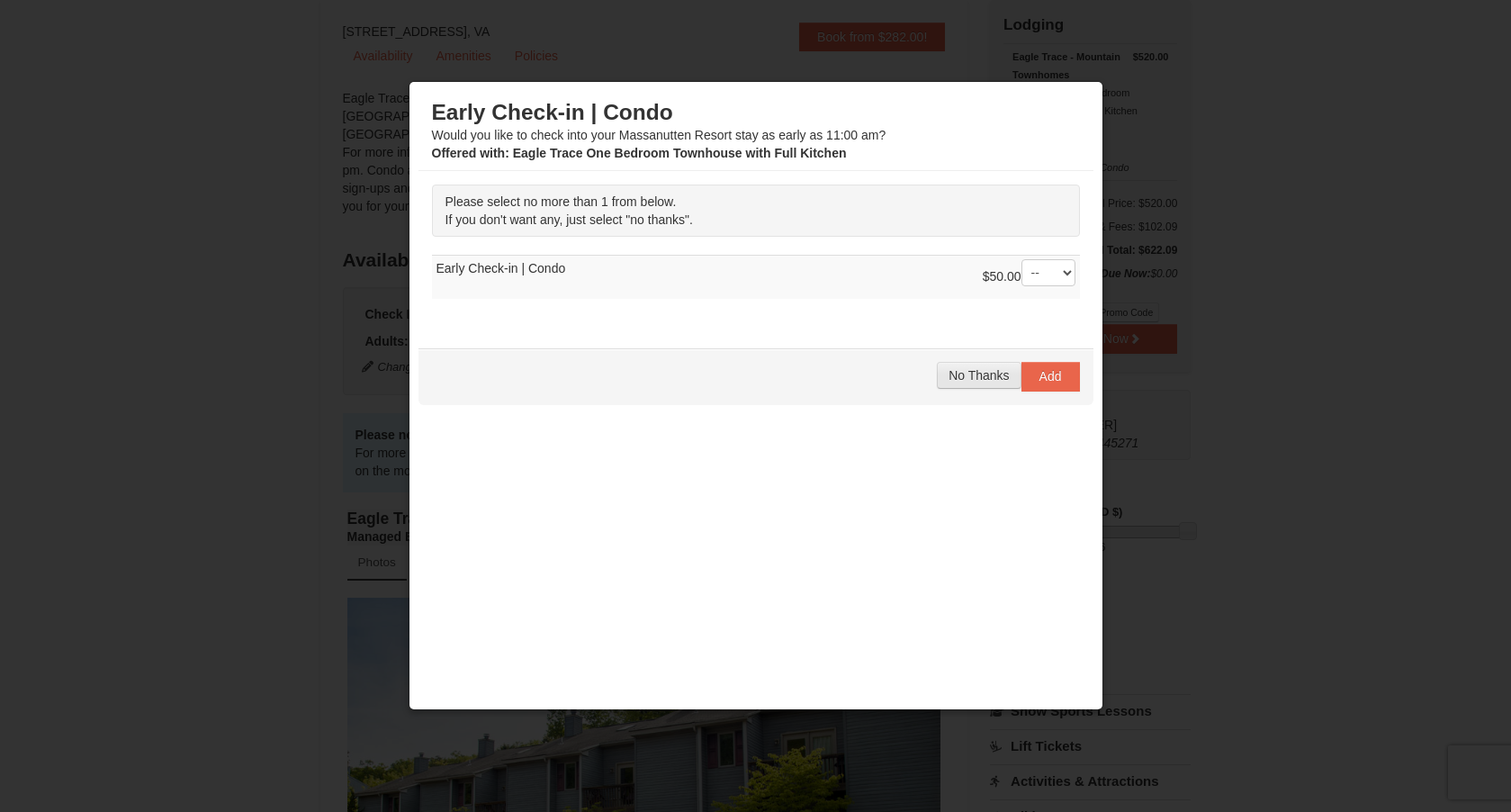
click at [993, 377] on span "No Thanks" at bounding box center [979, 375] width 61 height 15
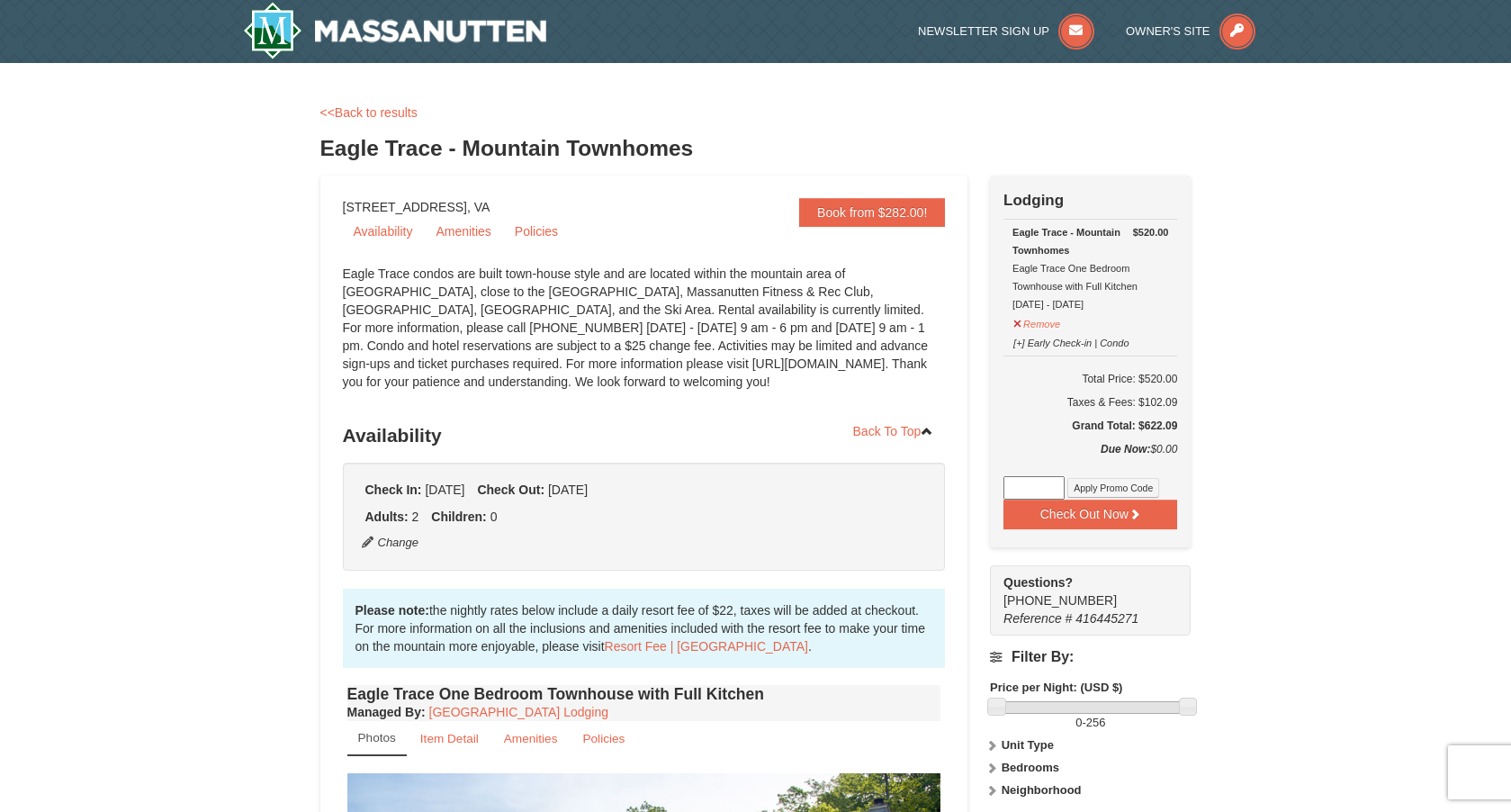
scroll to position [0, 0]
